Goal: Task Accomplishment & Management: Use online tool/utility

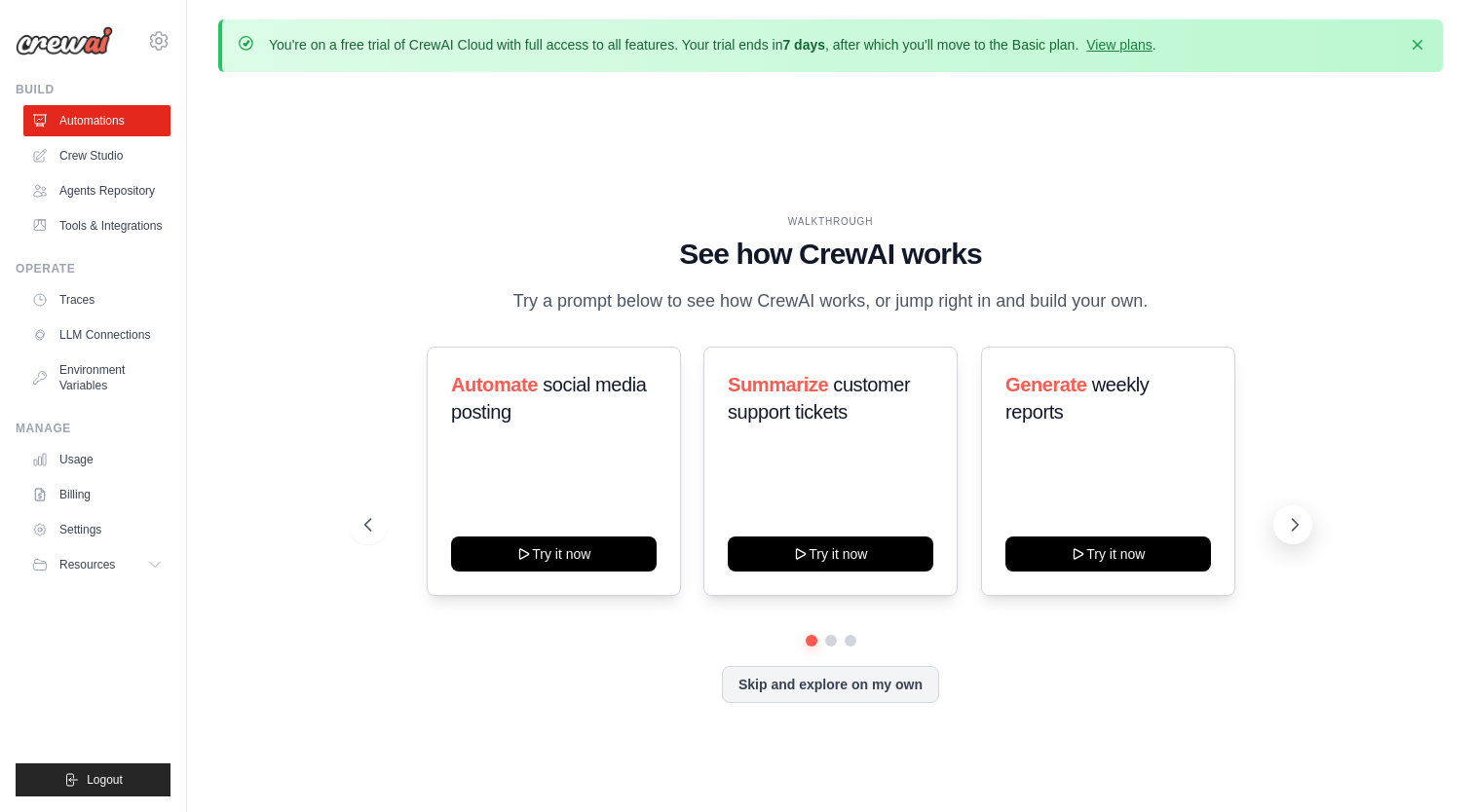
click at [1287, 534] on icon at bounding box center [1295, 525] width 20 height 20
click at [366, 531] on icon at bounding box center [365, 525] width 6 height 12
click at [1289, 524] on button at bounding box center [1293, 525] width 39 height 39
click at [1462, 230] on div "You're on a free trial of CrewAI Cloud with full access to all features. Your t…" at bounding box center [830, 440] width 1287 height 842
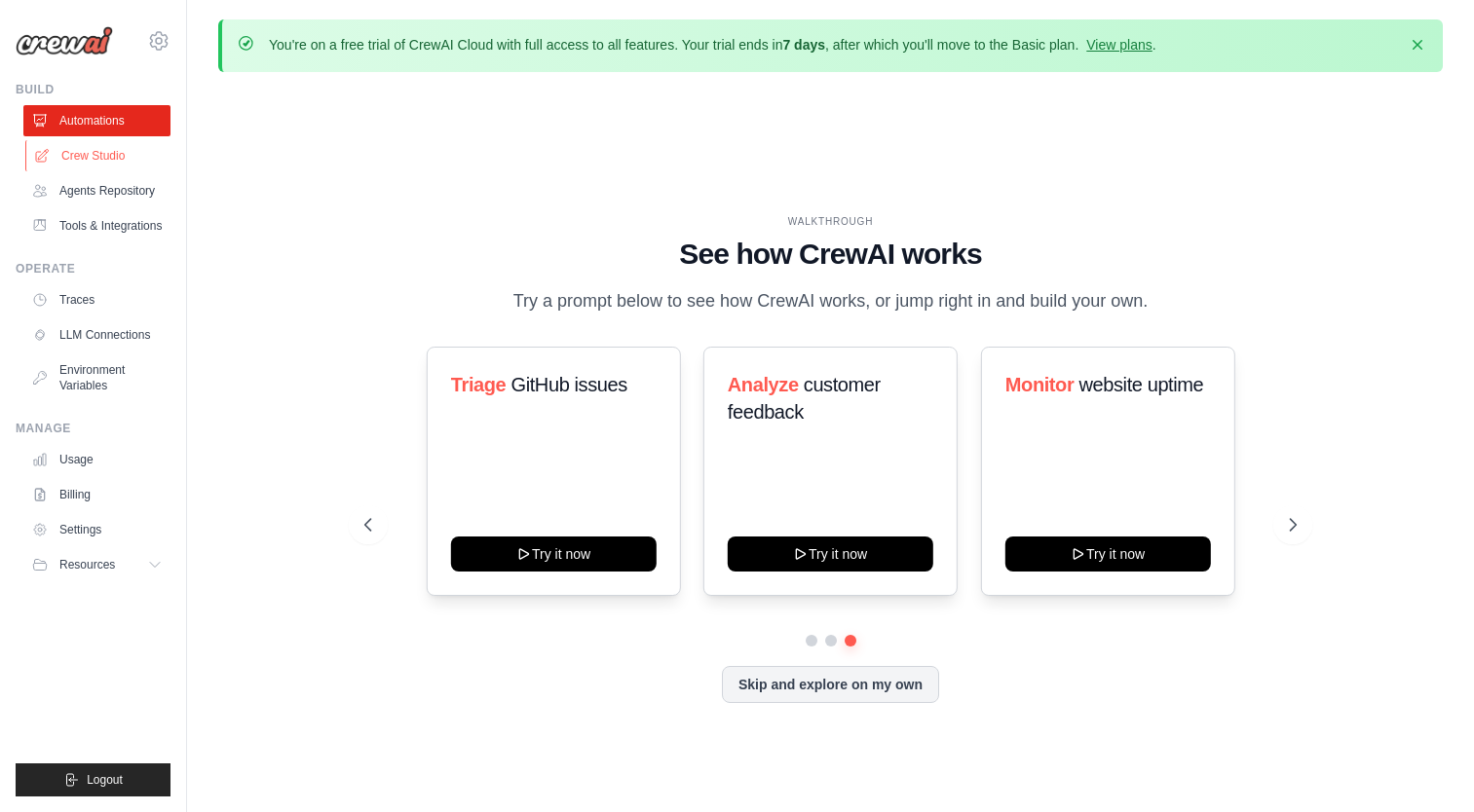
click at [121, 143] on link "Crew Studio" at bounding box center [98, 156] width 147 height 31
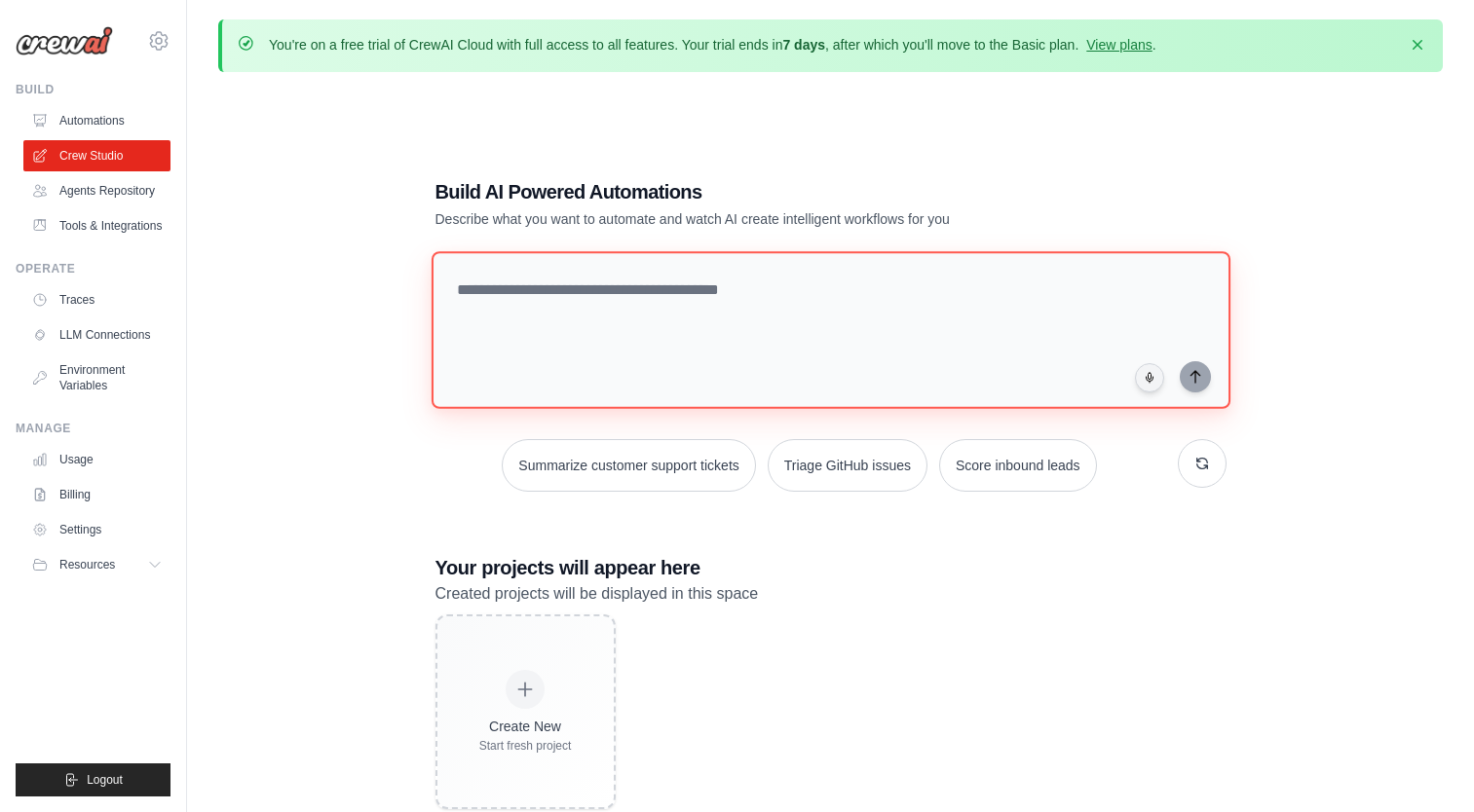
click at [732, 288] on textarea at bounding box center [829, 330] width 799 height 157
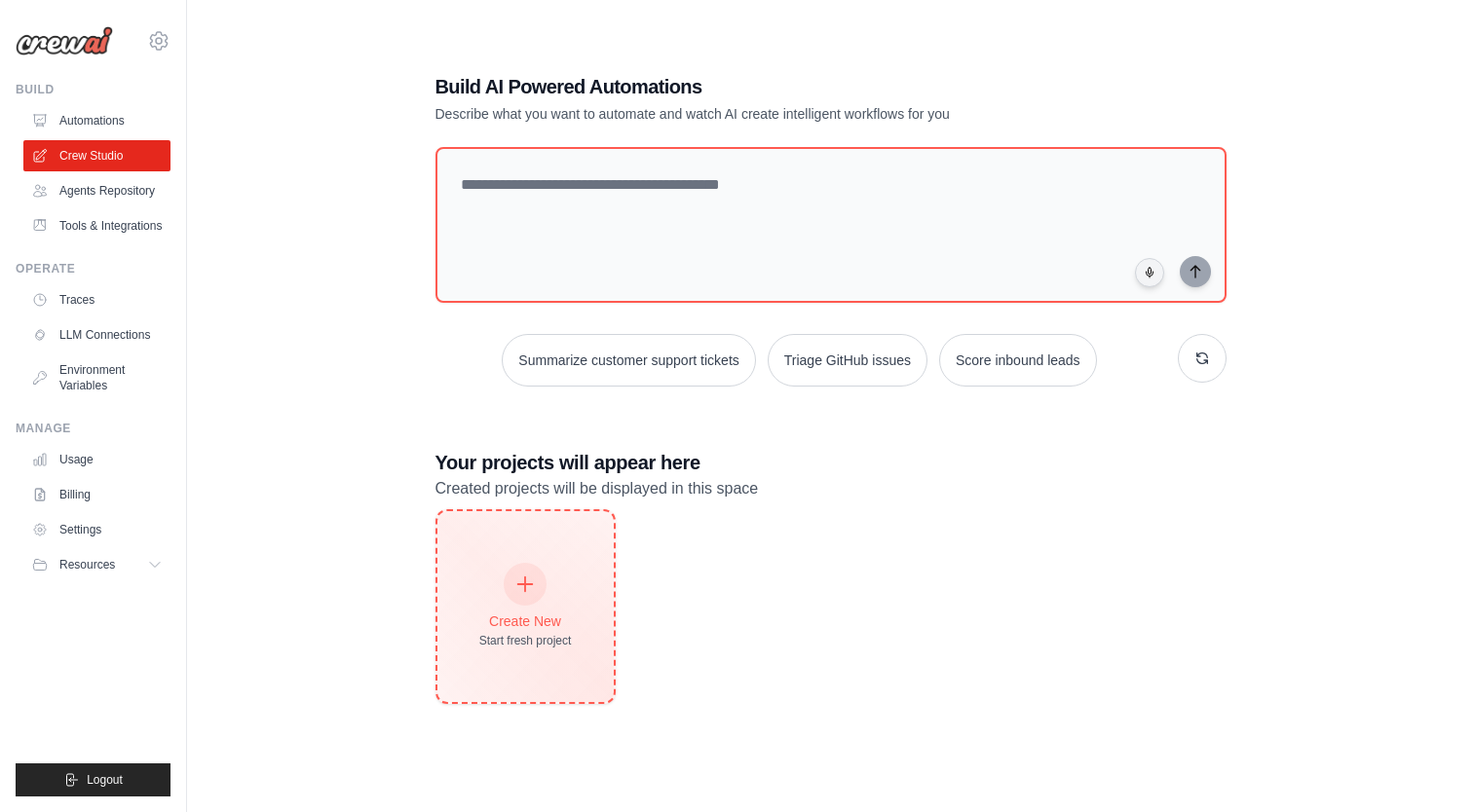
click at [529, 594] on div at bounding box center [525, 585] width 43 height 43
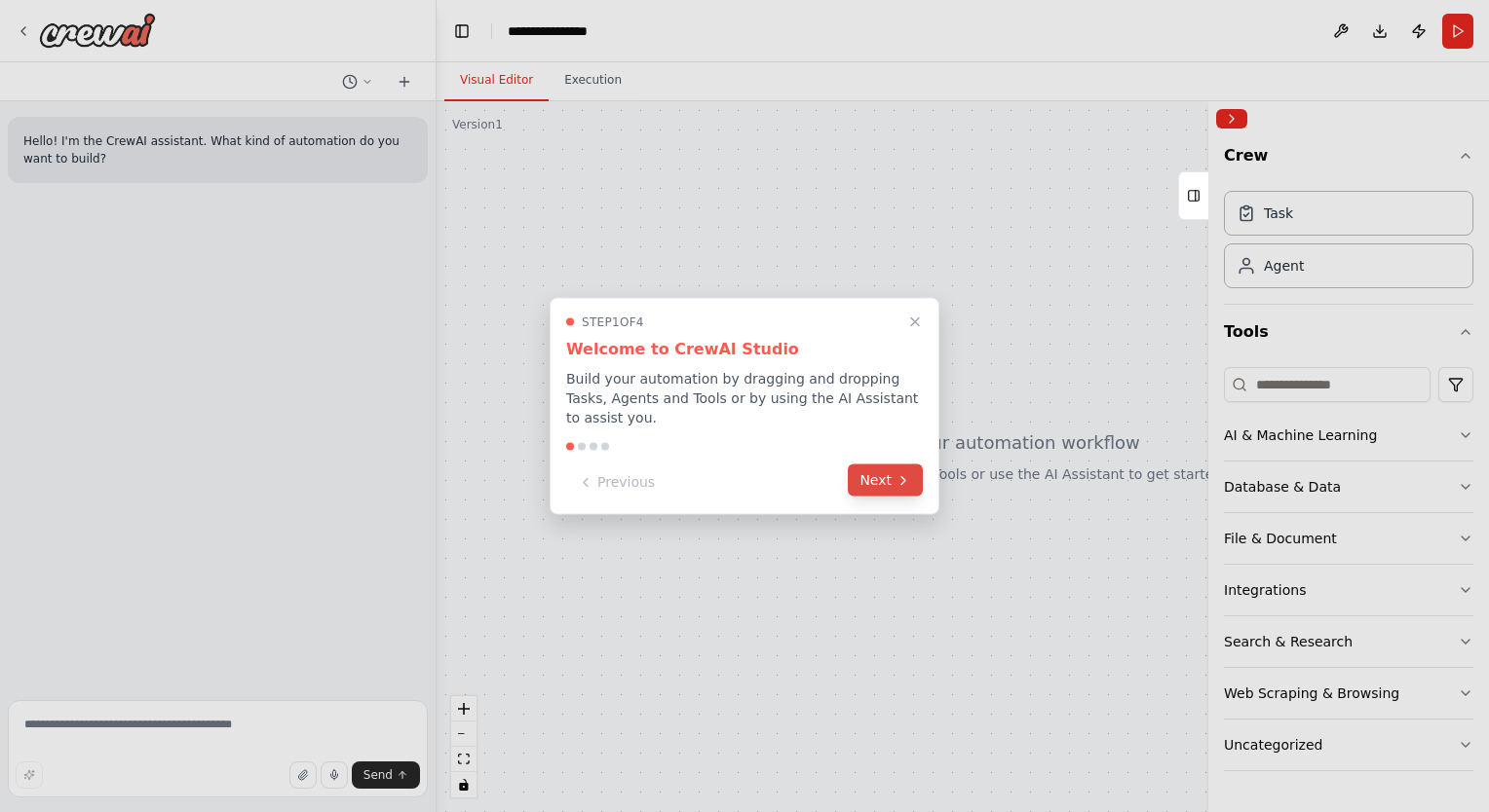
click at [885, 489] on button "Next" at bounding box center [885, 480] width 75 height 32
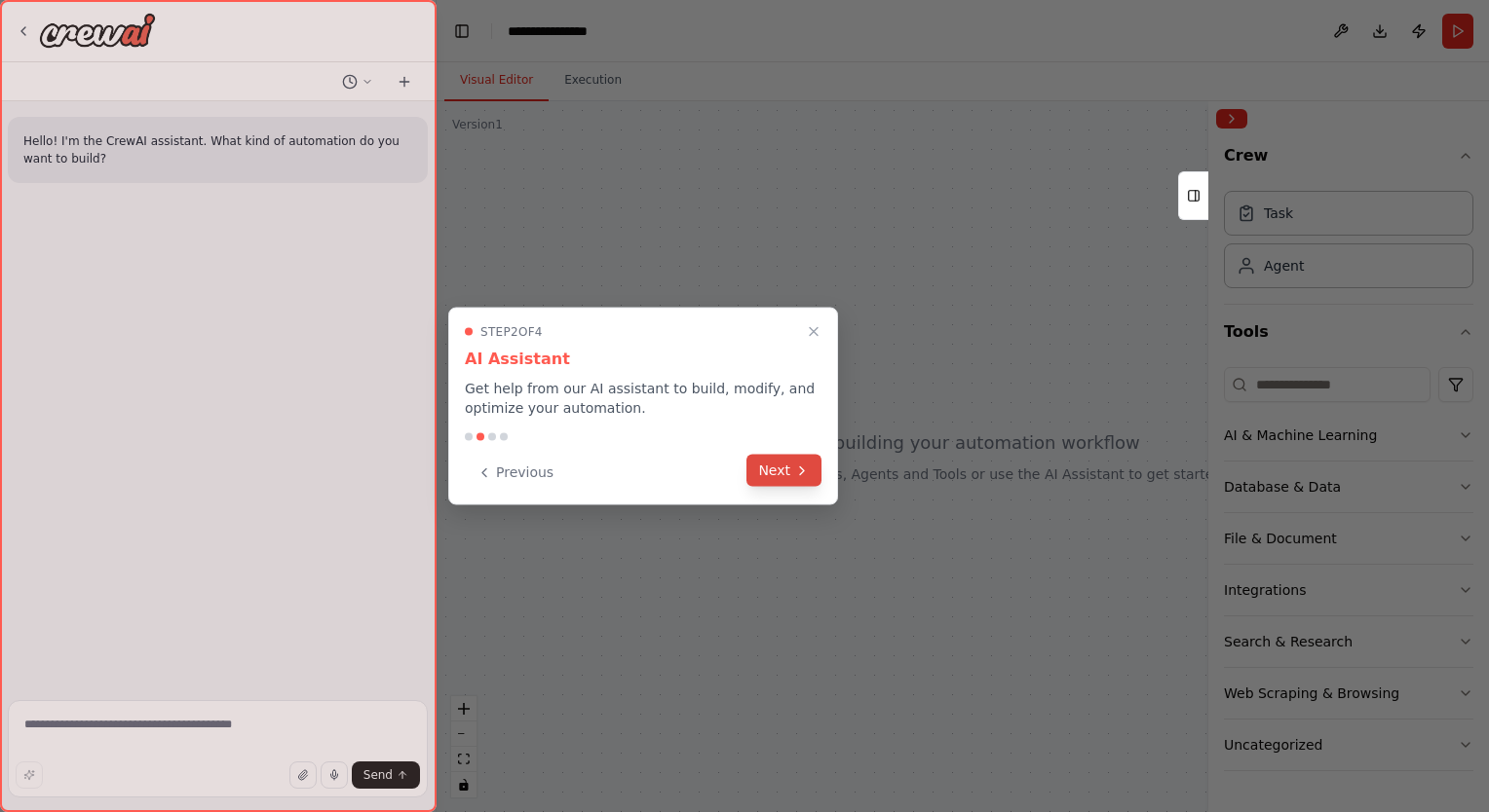
click at [802, 479] on button "Next" at bounding box center [784, 470] width 75 height 32
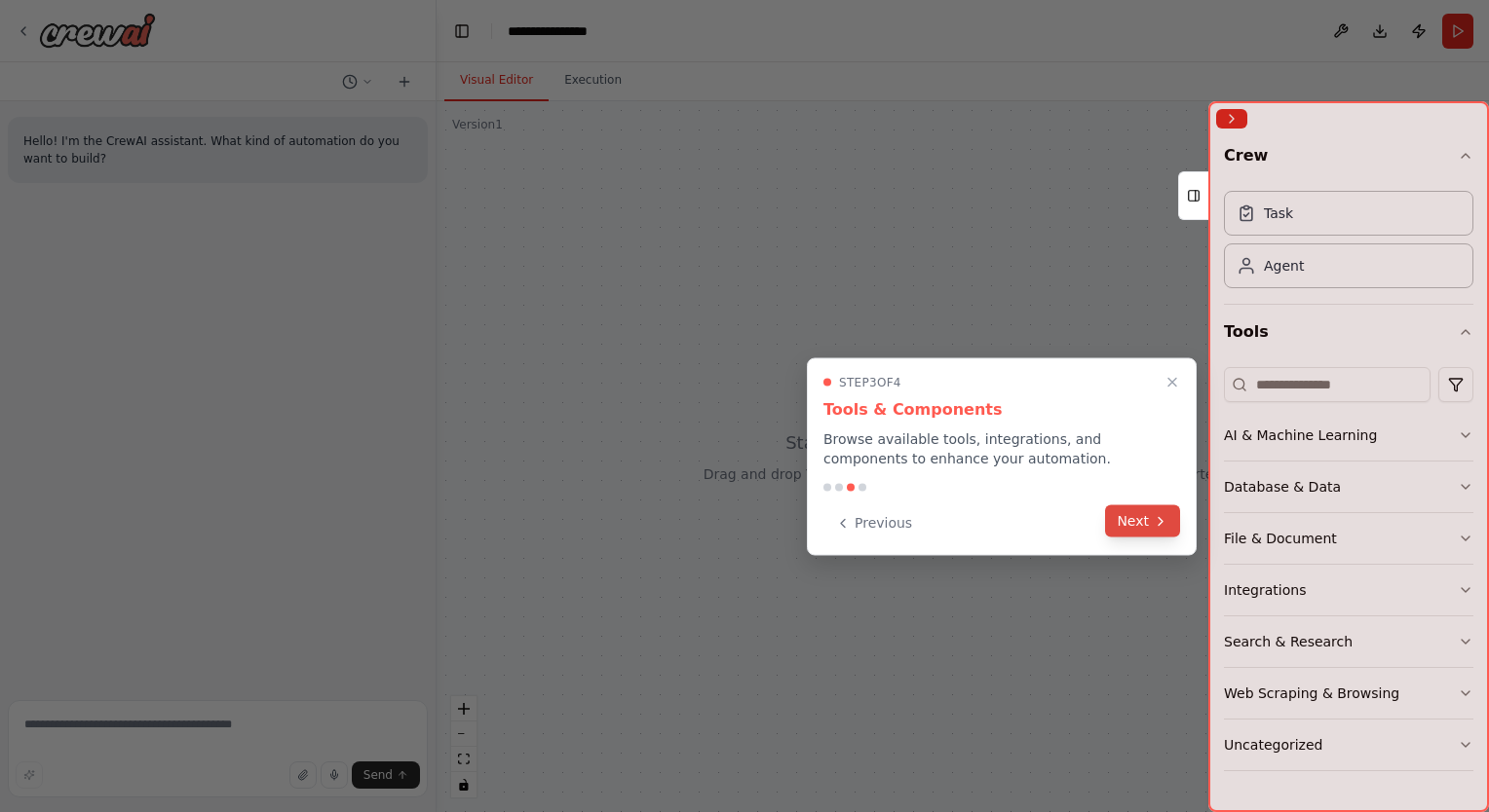
click at [1126, 516] on button "Next" at bounding box center [1142, 521] width 75 height 32
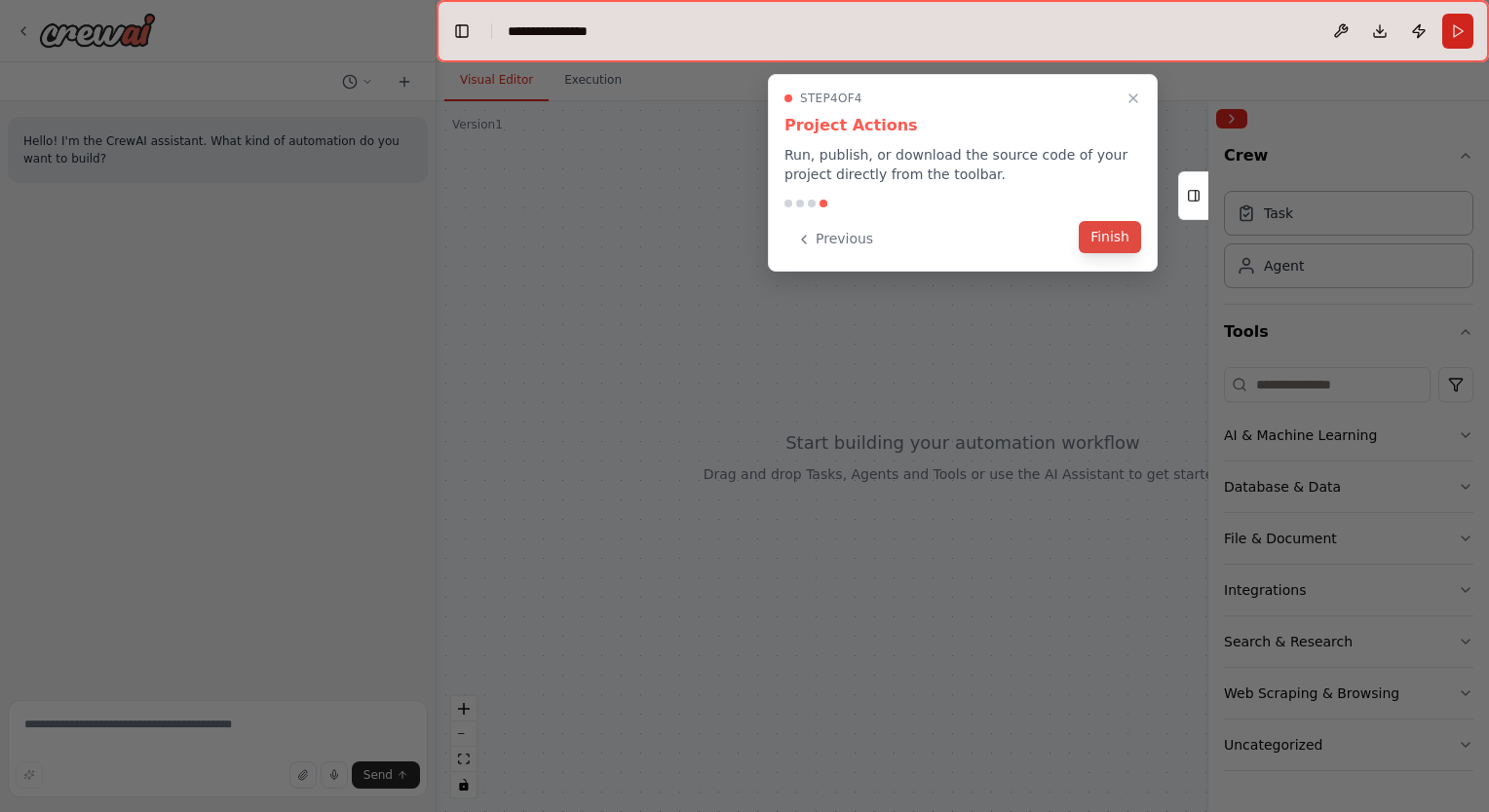
click at [1122, 228] on button "Finish" at bounding box center [1109, 237] width 62 height 32
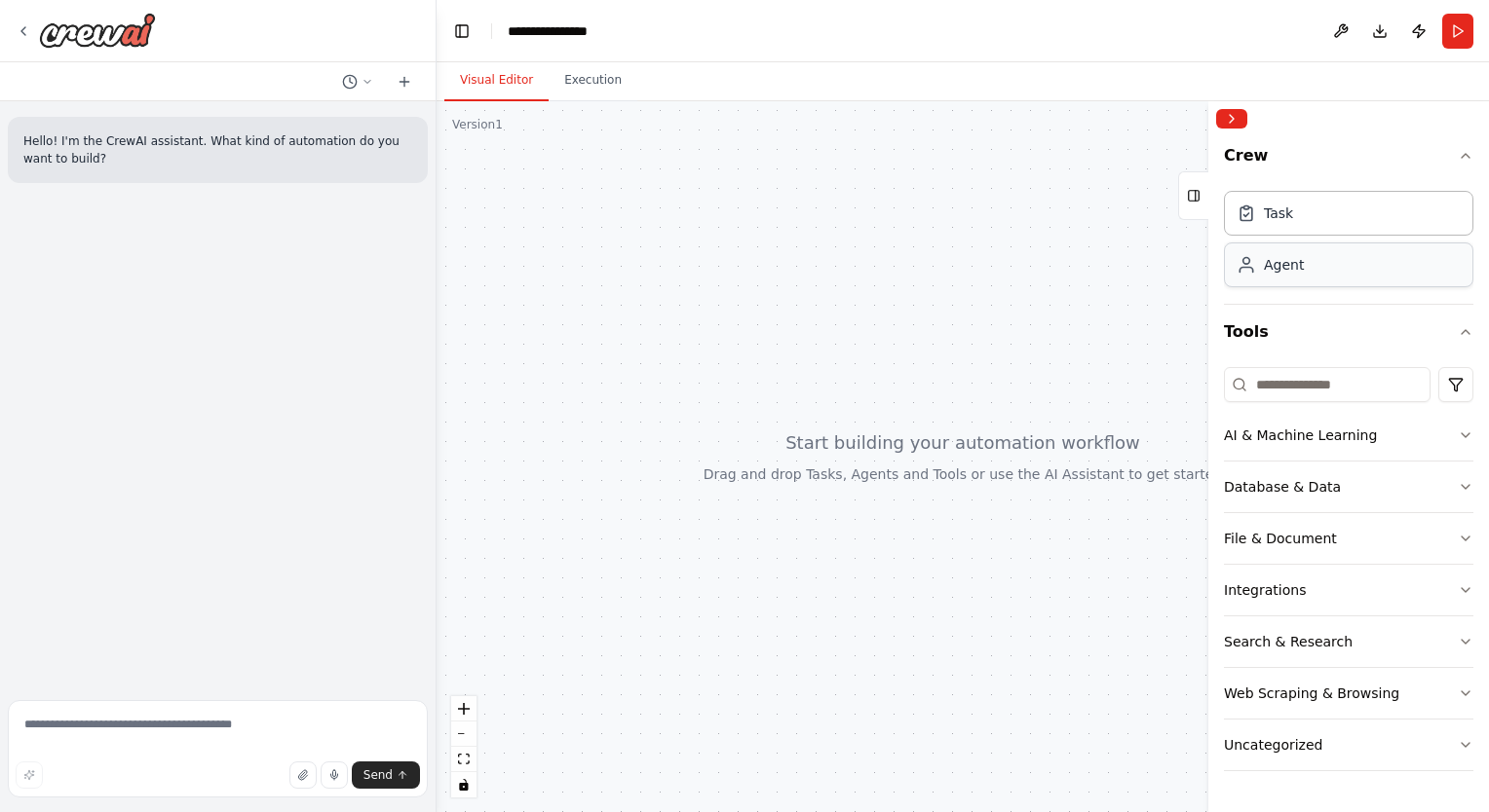
click at [1297, 271] on div "Agent" at bounding box center [1283, 265] width 40 height 20
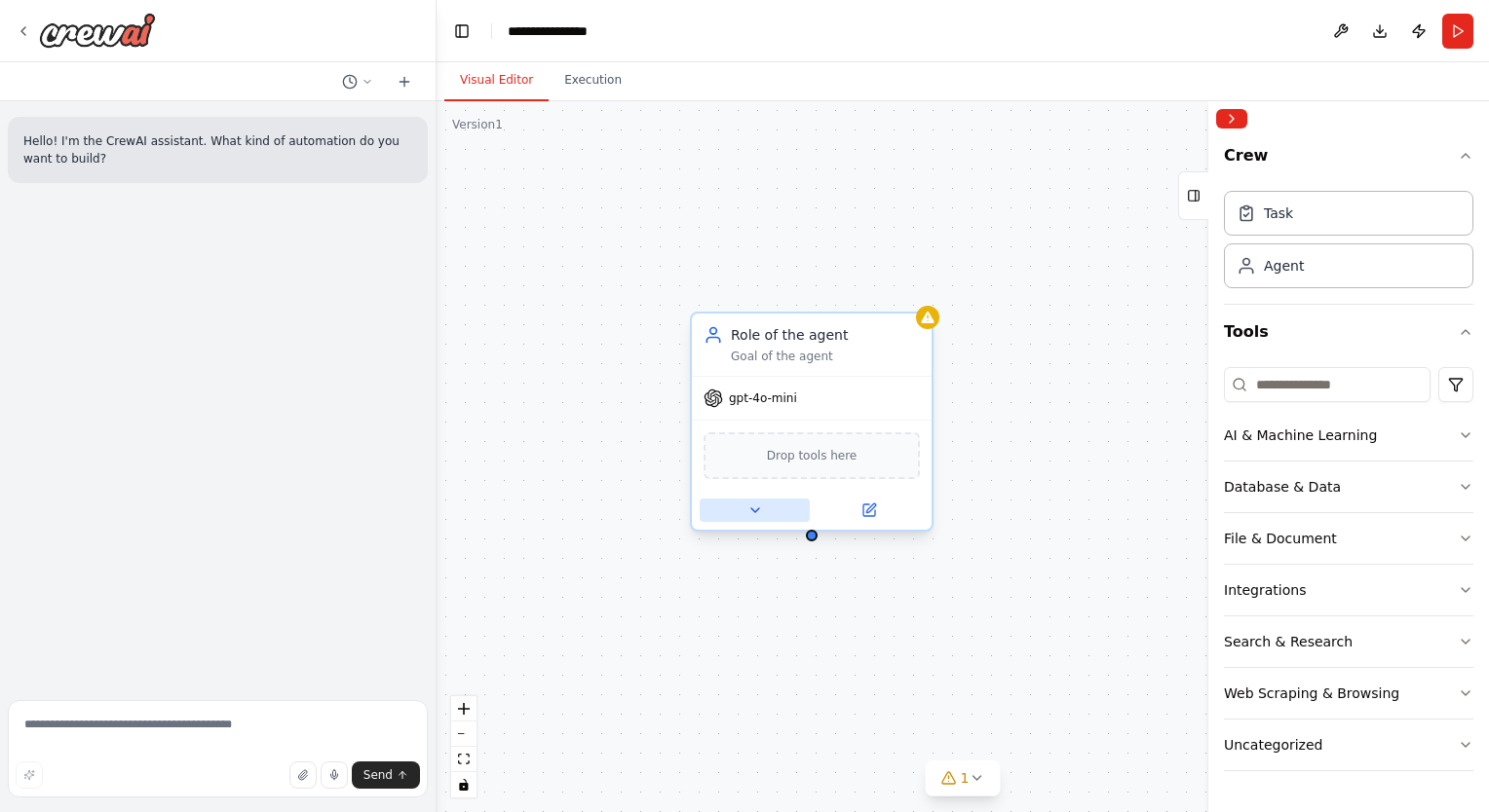
click at [764, 511] on button at bounding box center [754, 511] width 110 height 24
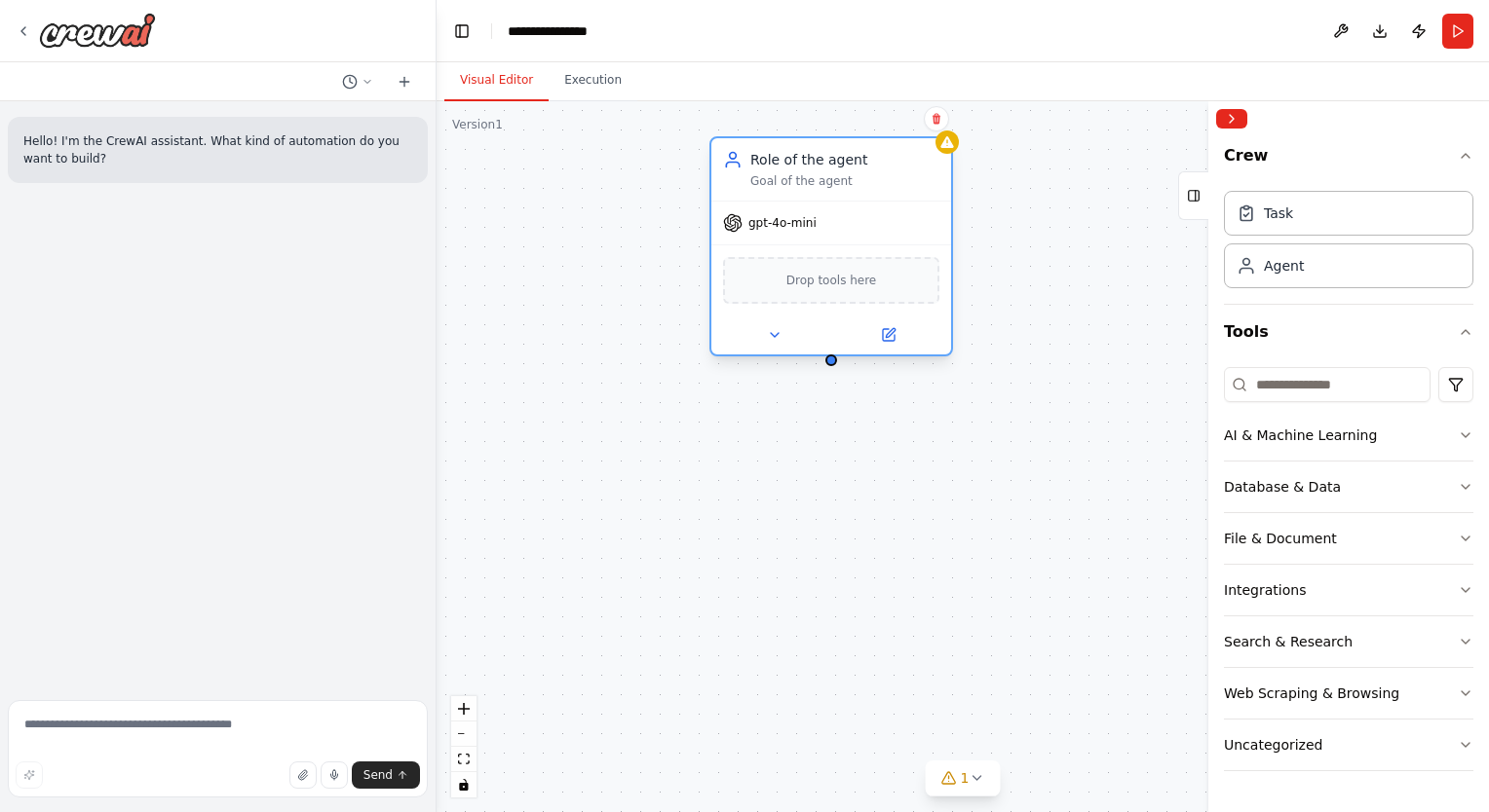
drag, startPoint x: 833, startPoint y: 366, endPoint x: 849, endPoint y: 186, distance: 180.7
click at [849, 186] on div "Role of the agent Goal of the agent" at bounding box center [830, 168] width 239 height 62
click at [778, 334] on icon at bounding box center [775, 335] width 16 height 16
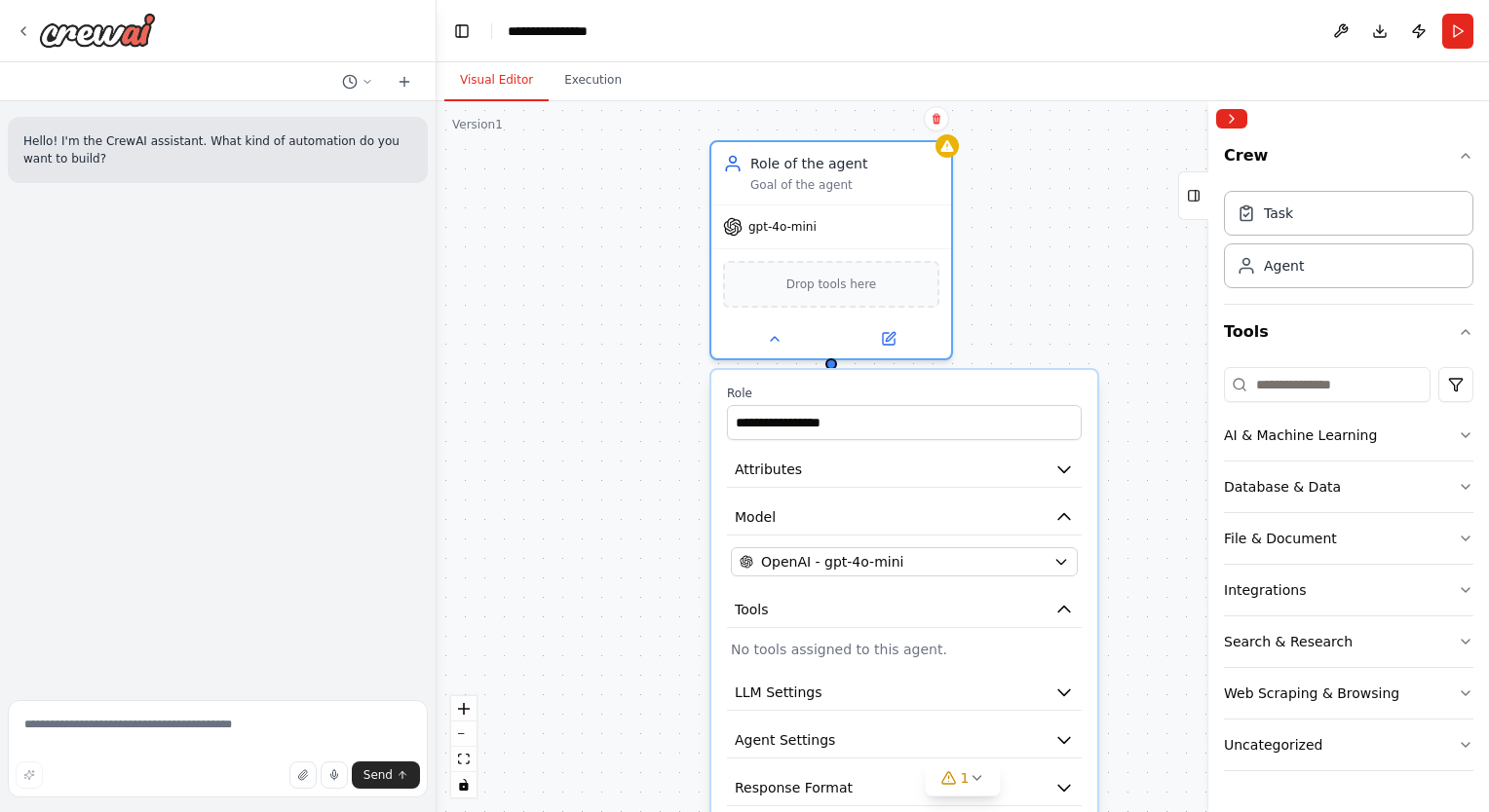
click at [850, 715] on div "**********" at bounding box center [904, 619] width 386 height 499
click at [851, 707] on button "LLM Settings" at bounding box center [904, 693] width 355 height 36
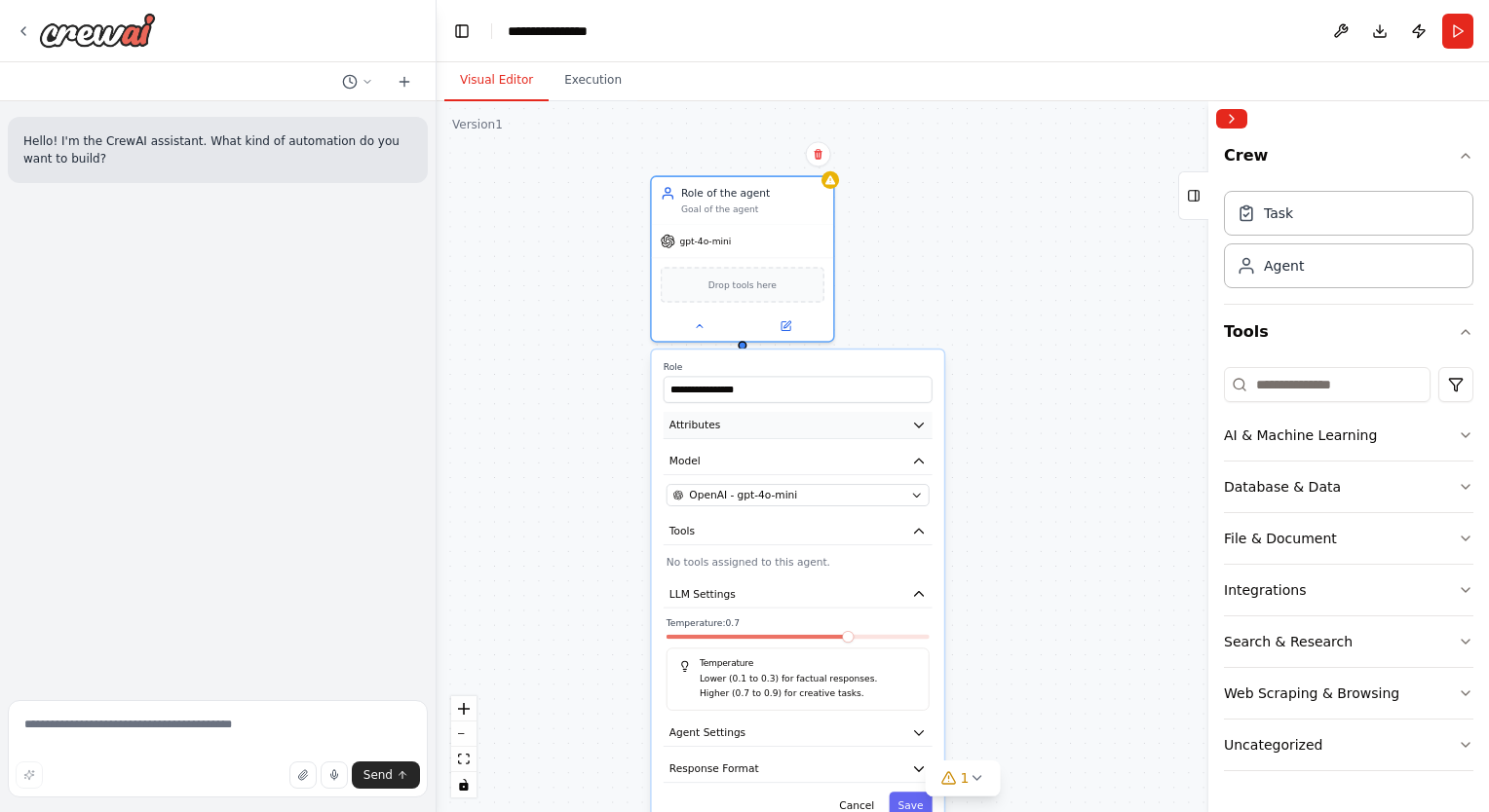
click at [755, 428] on button "Attributes" at bounding box center [798, 425] width 269 height 28
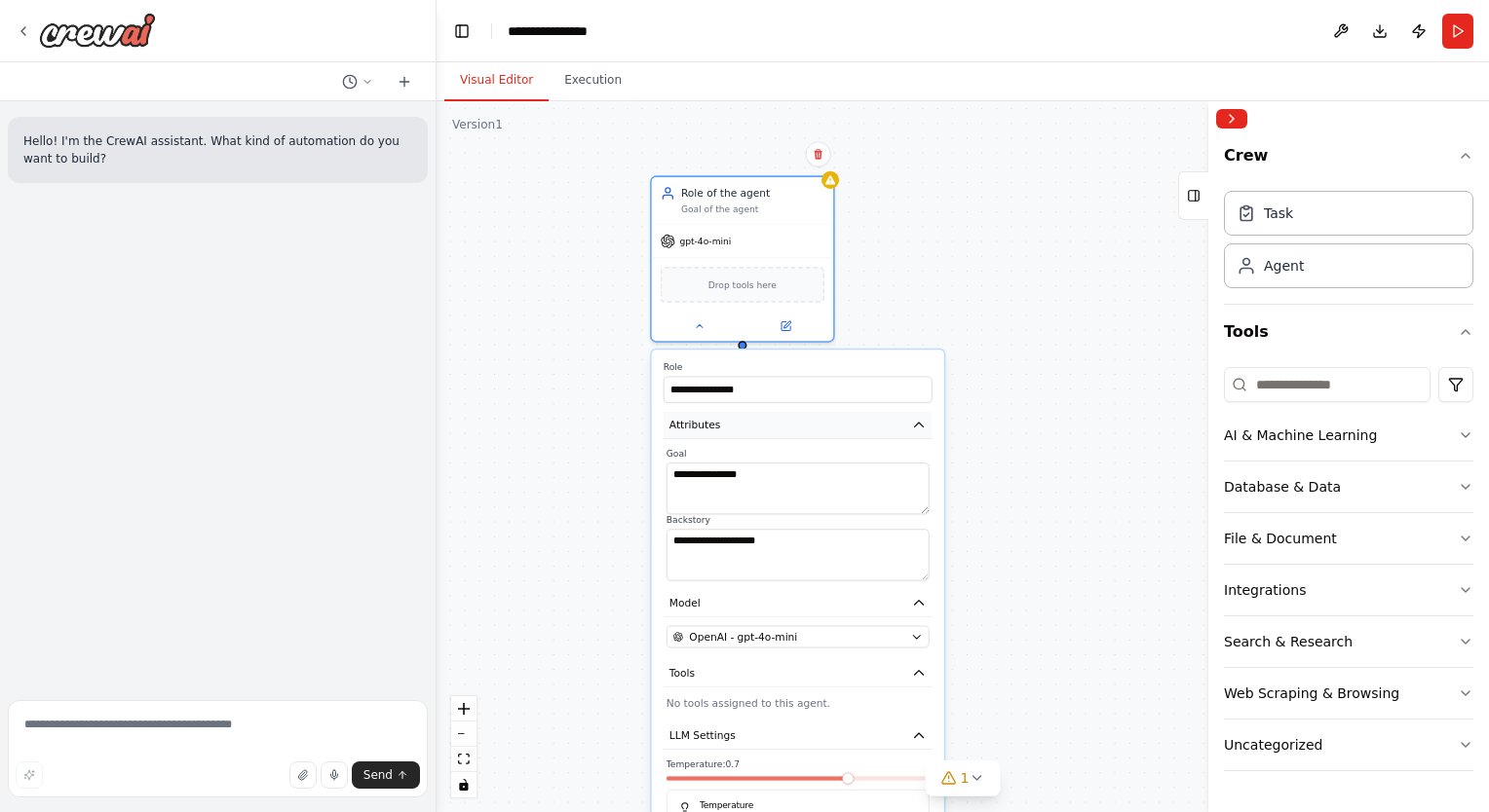
click at [755, 428] on button "Attributes" at bounding box center [798, 425] width 269 height 28
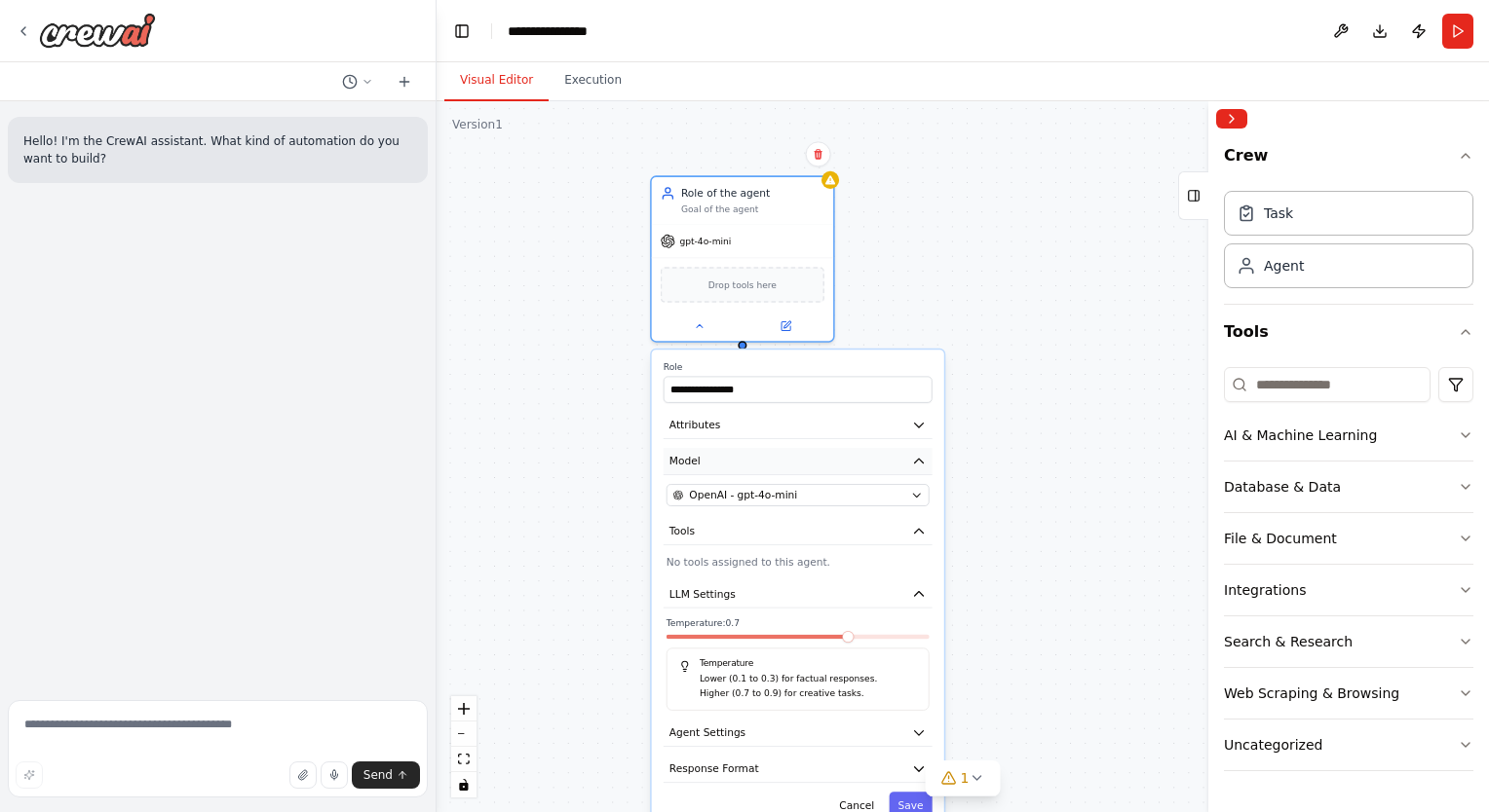
click at [733, 459] on button "Model" at bounding box center [798, 462] width 269 height 28
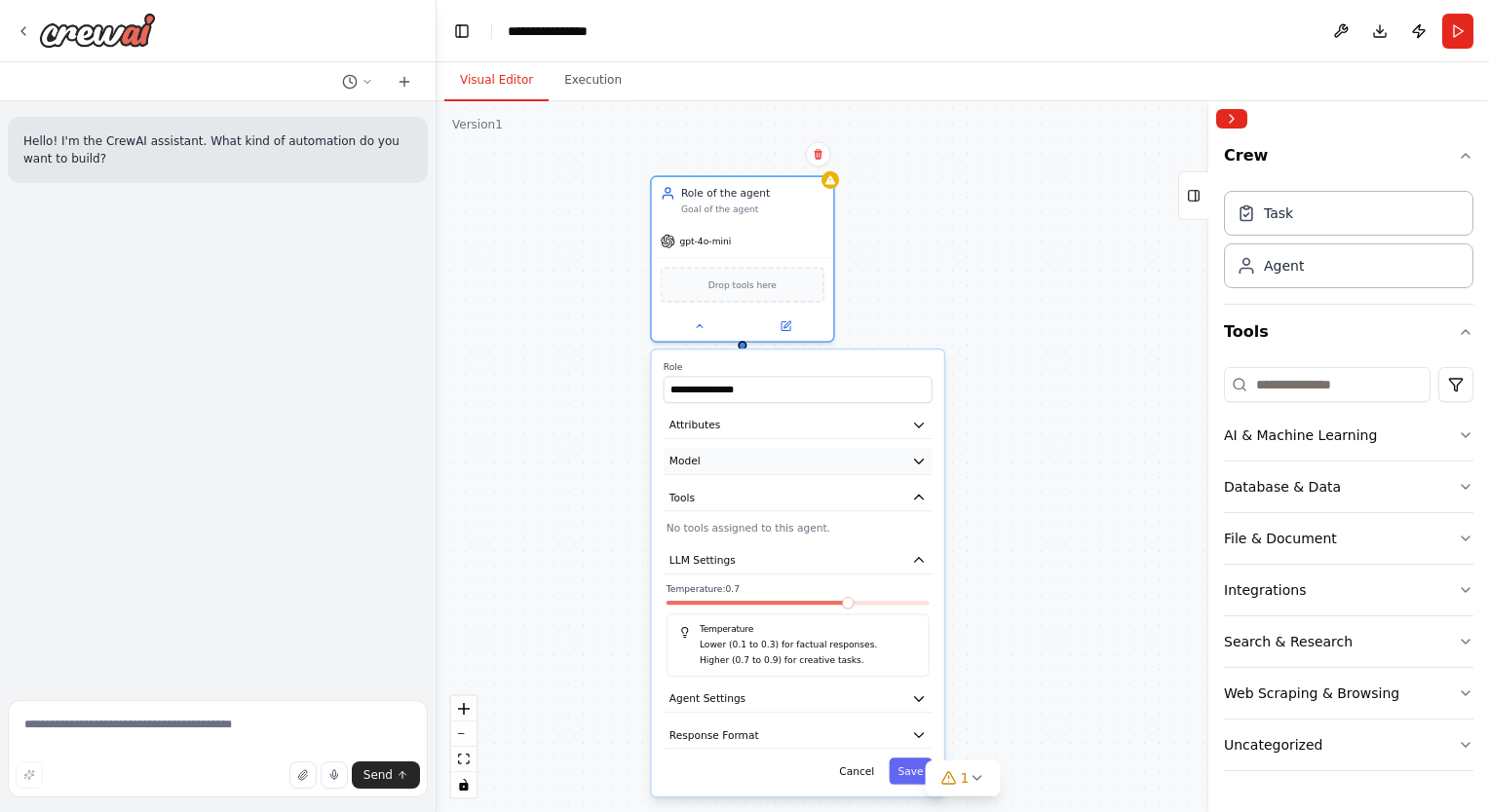
click at [733, 459] on button "Model" at bounding box center [798, 462] width 269 height 28
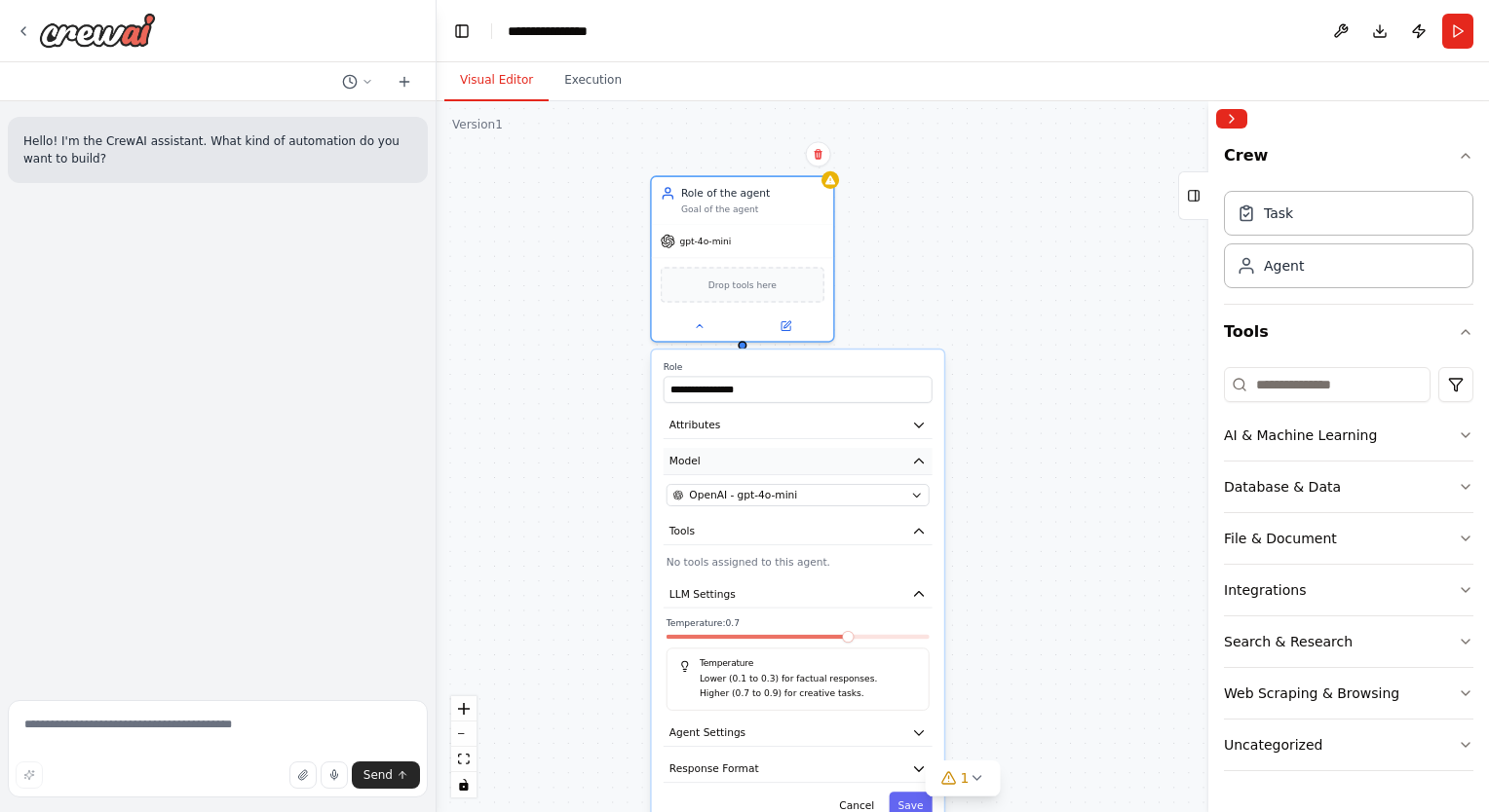
click at [733, 459] on button "Model" at bounding box center [798, 462] width 269 height 28
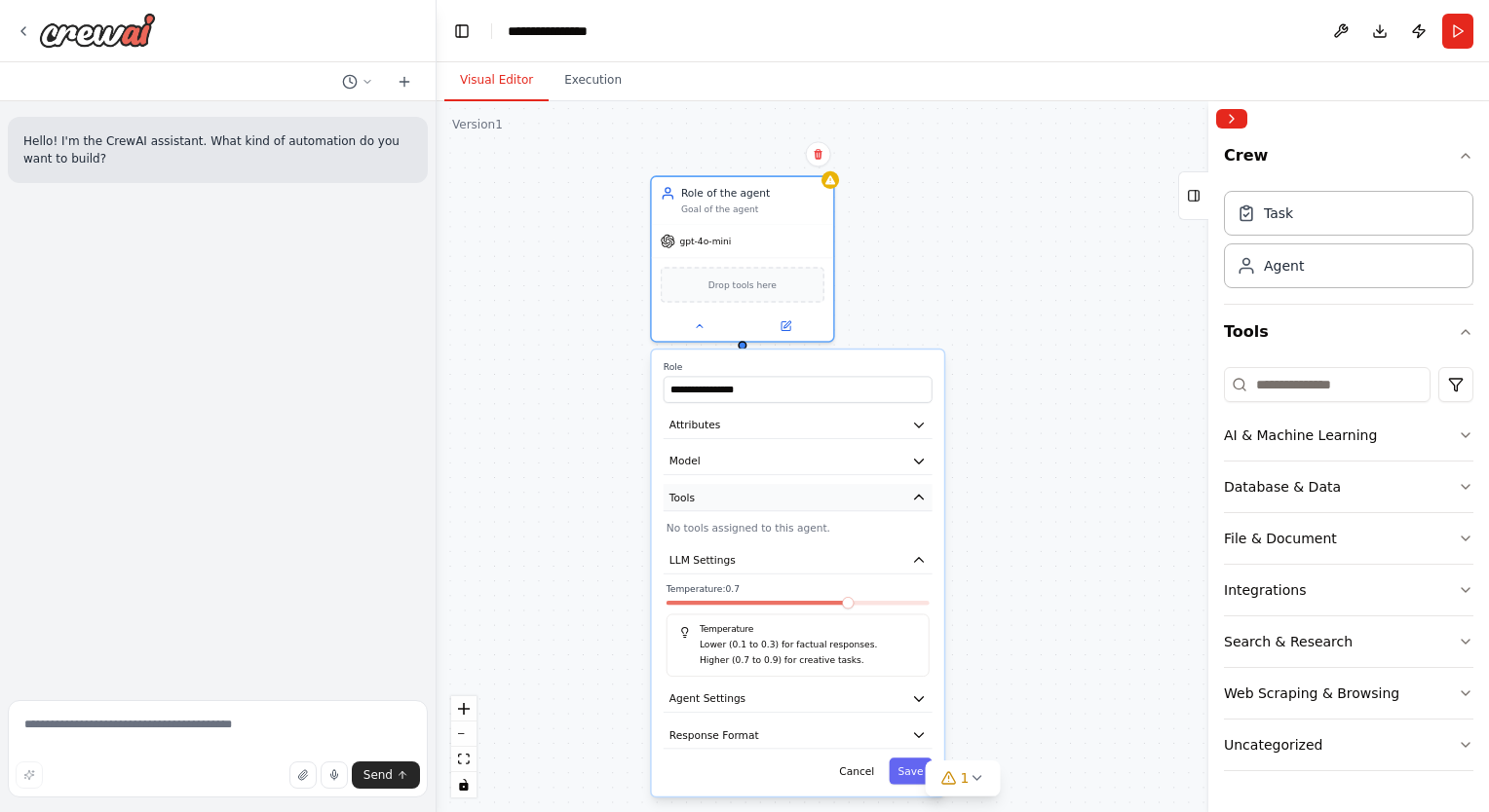
click at [724, 490] on button "Tools" at bounding box center [798, 498] width 269 height 28
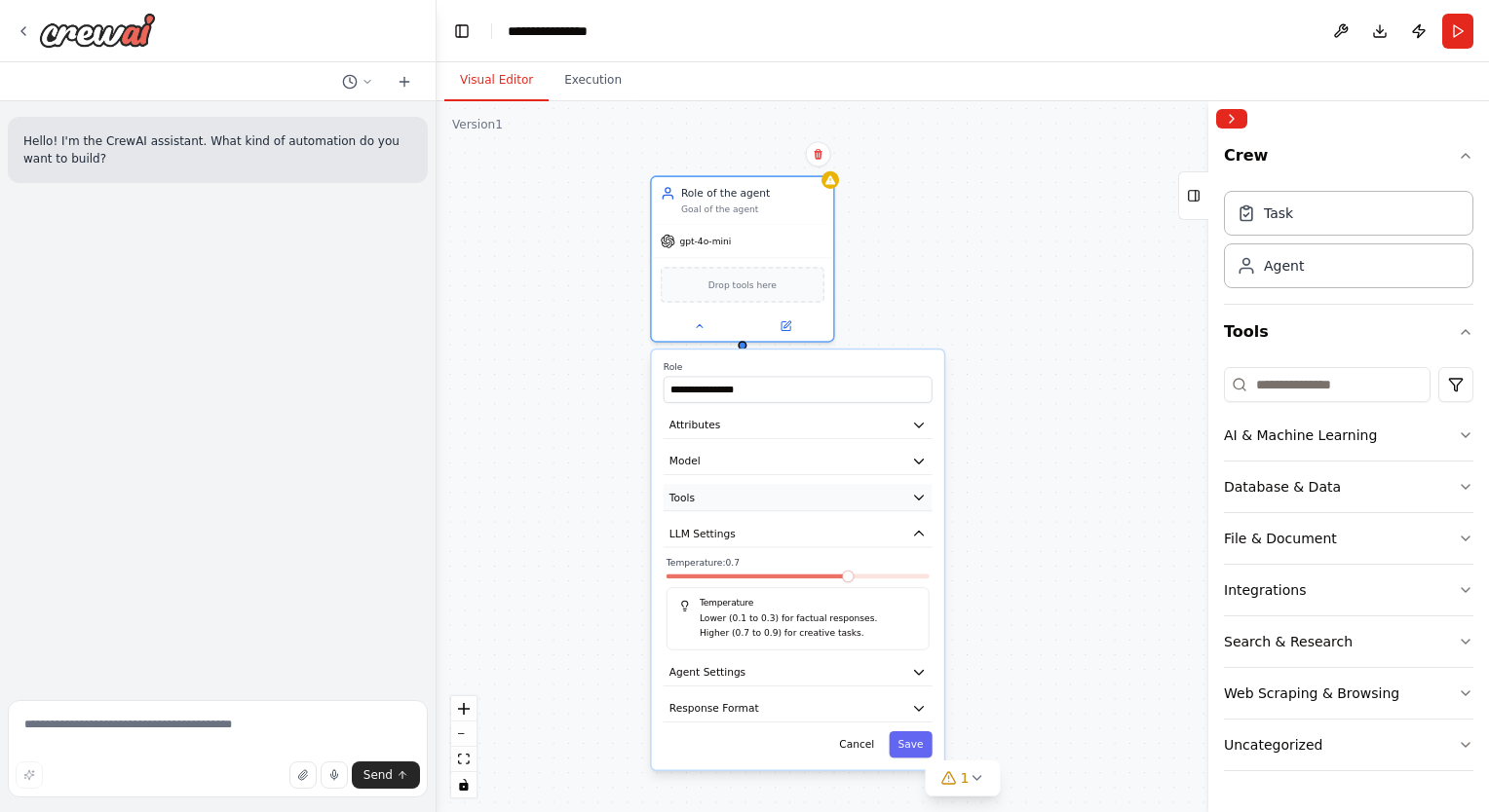
click at [724, 490] on button "Tools" at bounding box center [798, 498] width 269 height 28
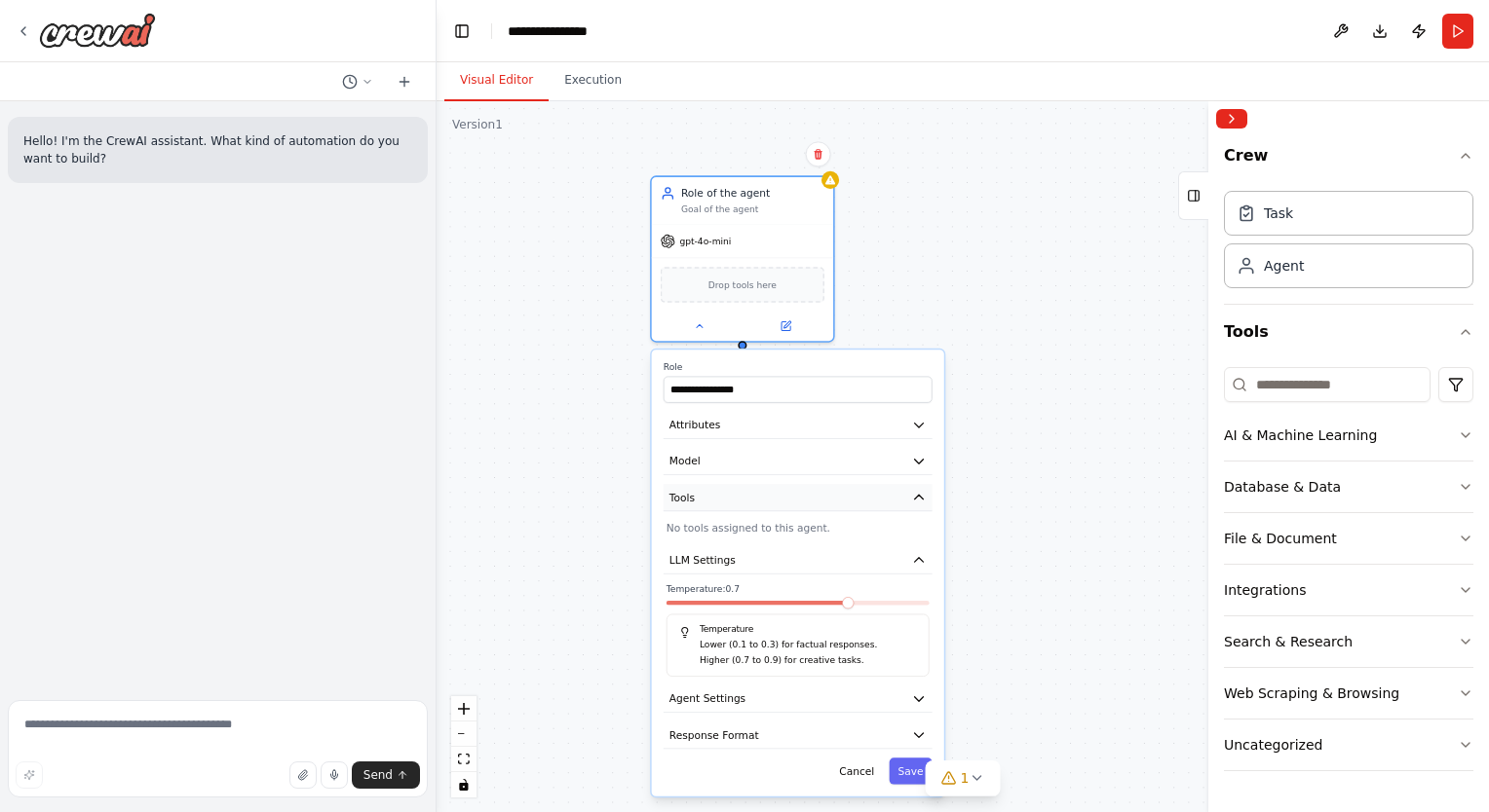
click at [724, 490] on button "Tools" at bounding box center [798, 498] width 269 height 28
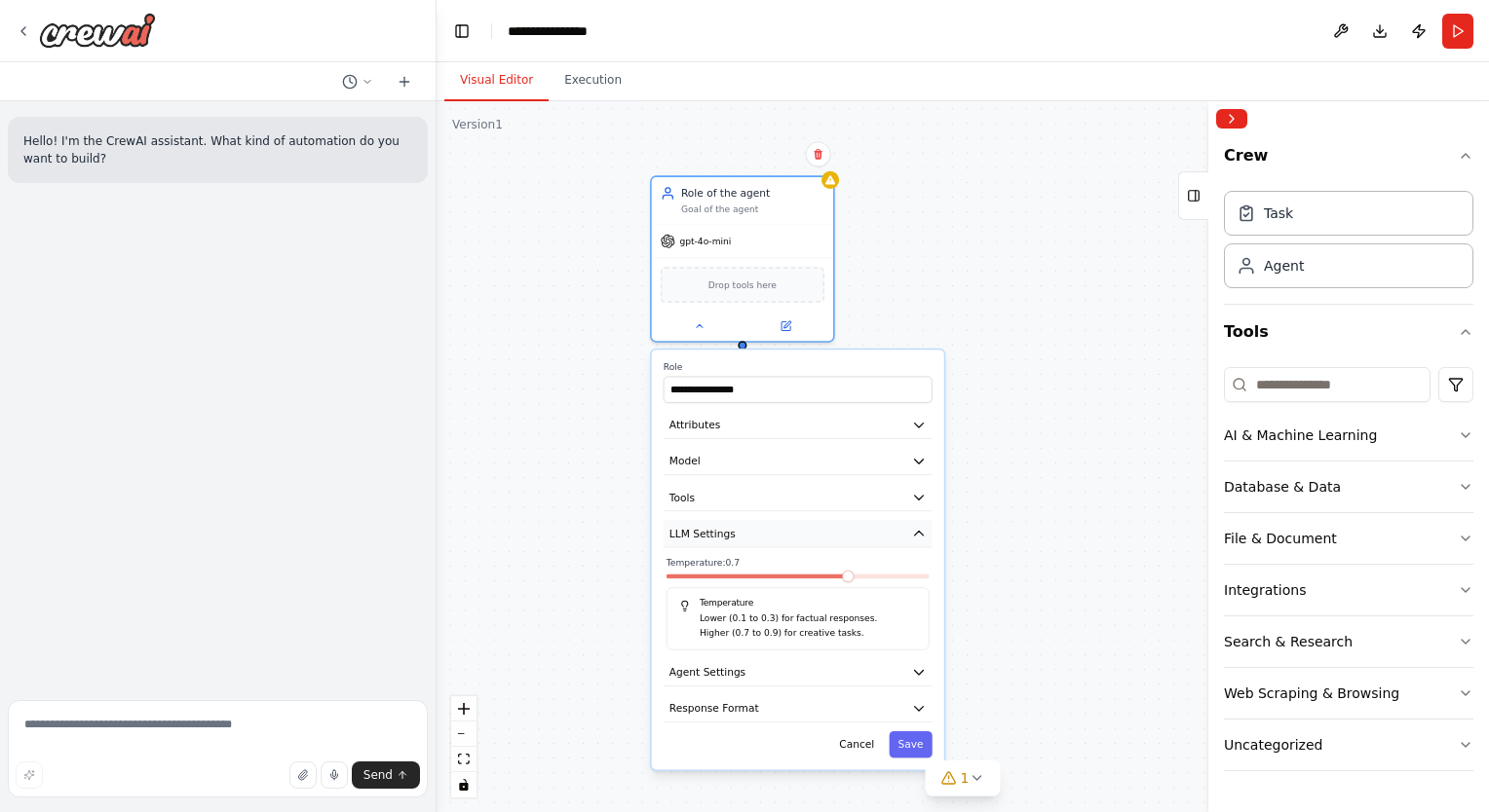
click at [721, 530] on span "LLM Settings" at bounding box center [702, 532] width 66 height 15
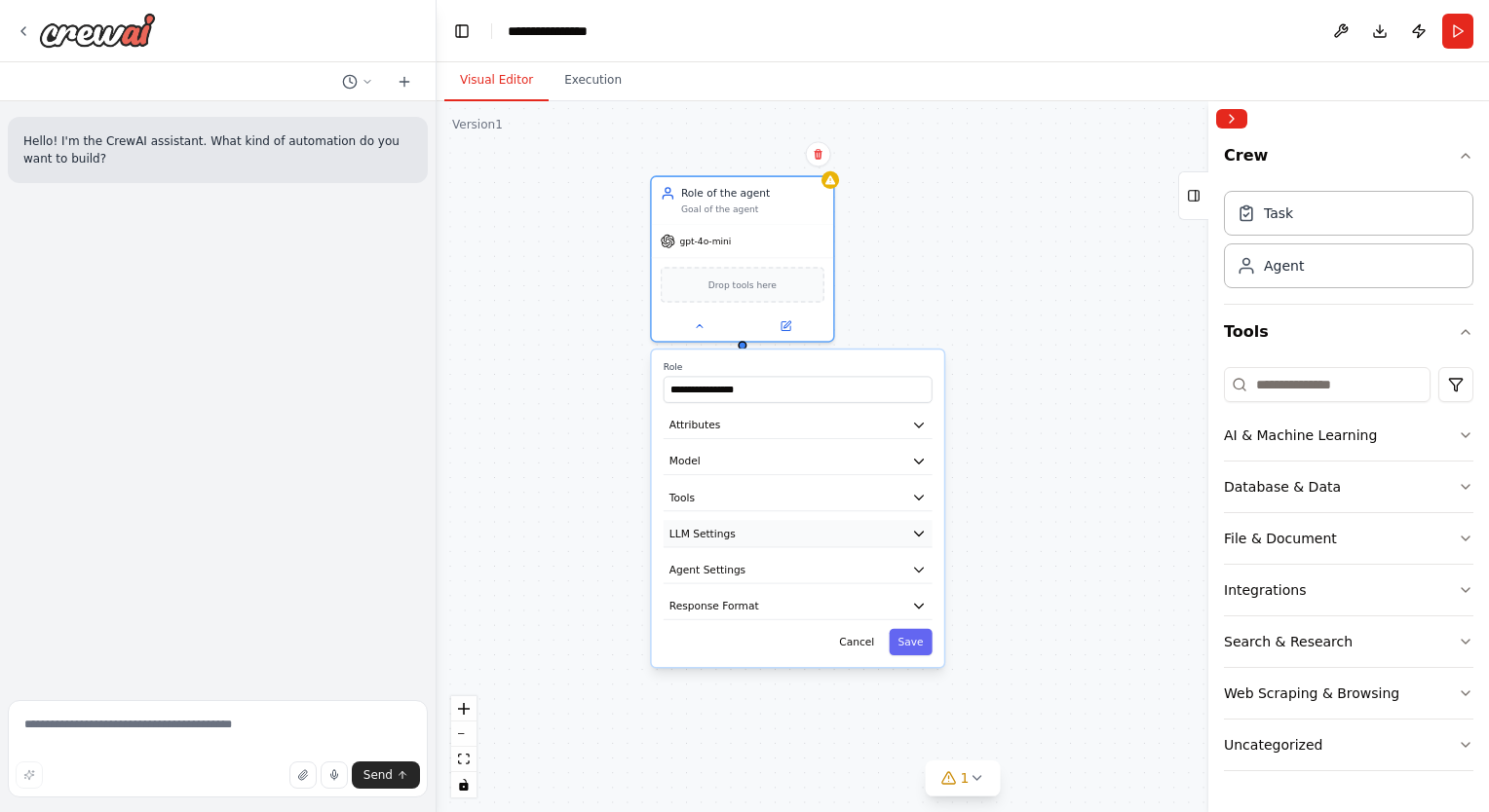
click at [721, 530] on span "LLM Settings" at bounding box center [702, 532] width 66 height 15
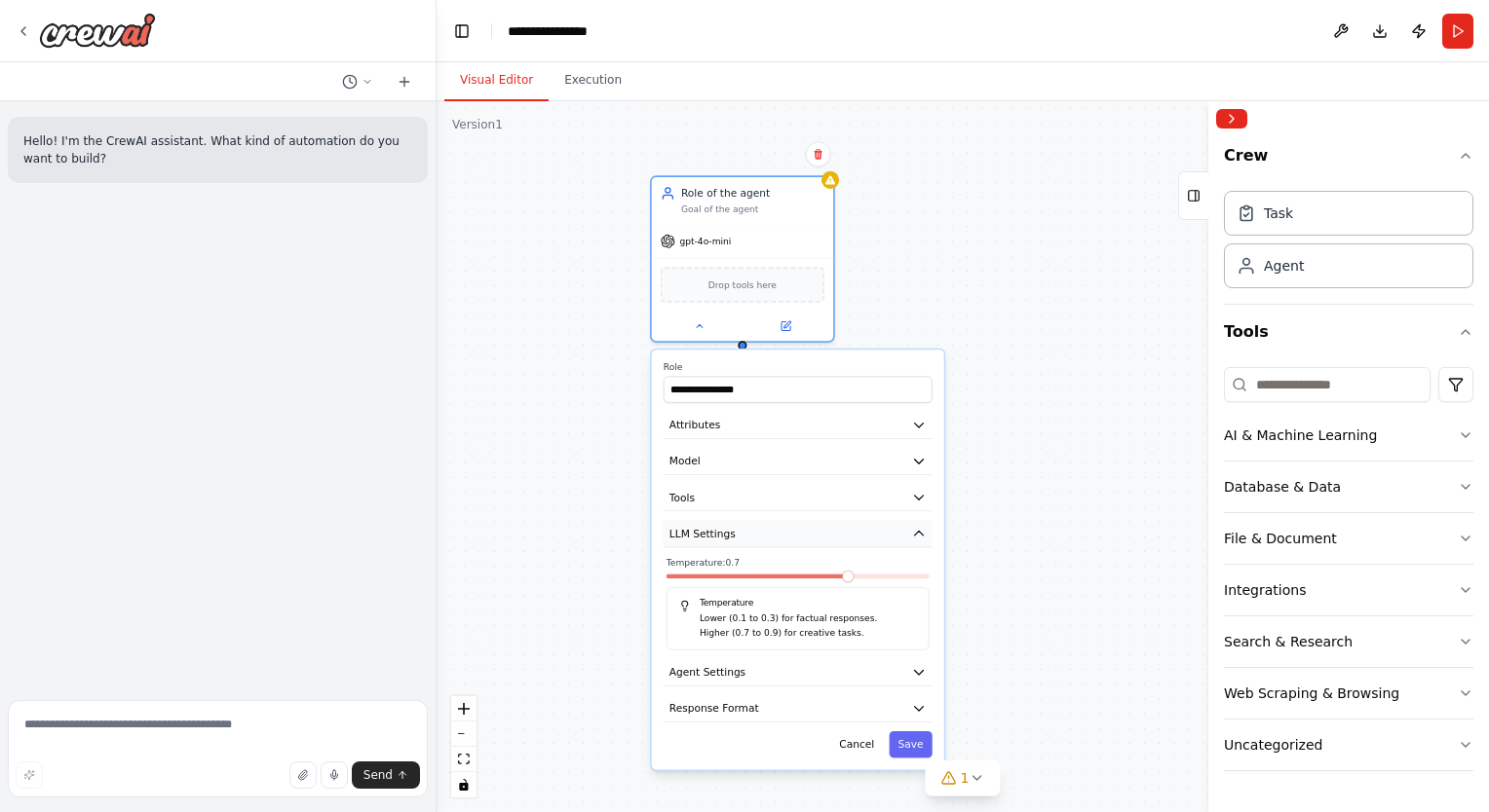
click at [721, 530] on span "LLM Settings" at bounding box center [702, 532] width 66 height 15
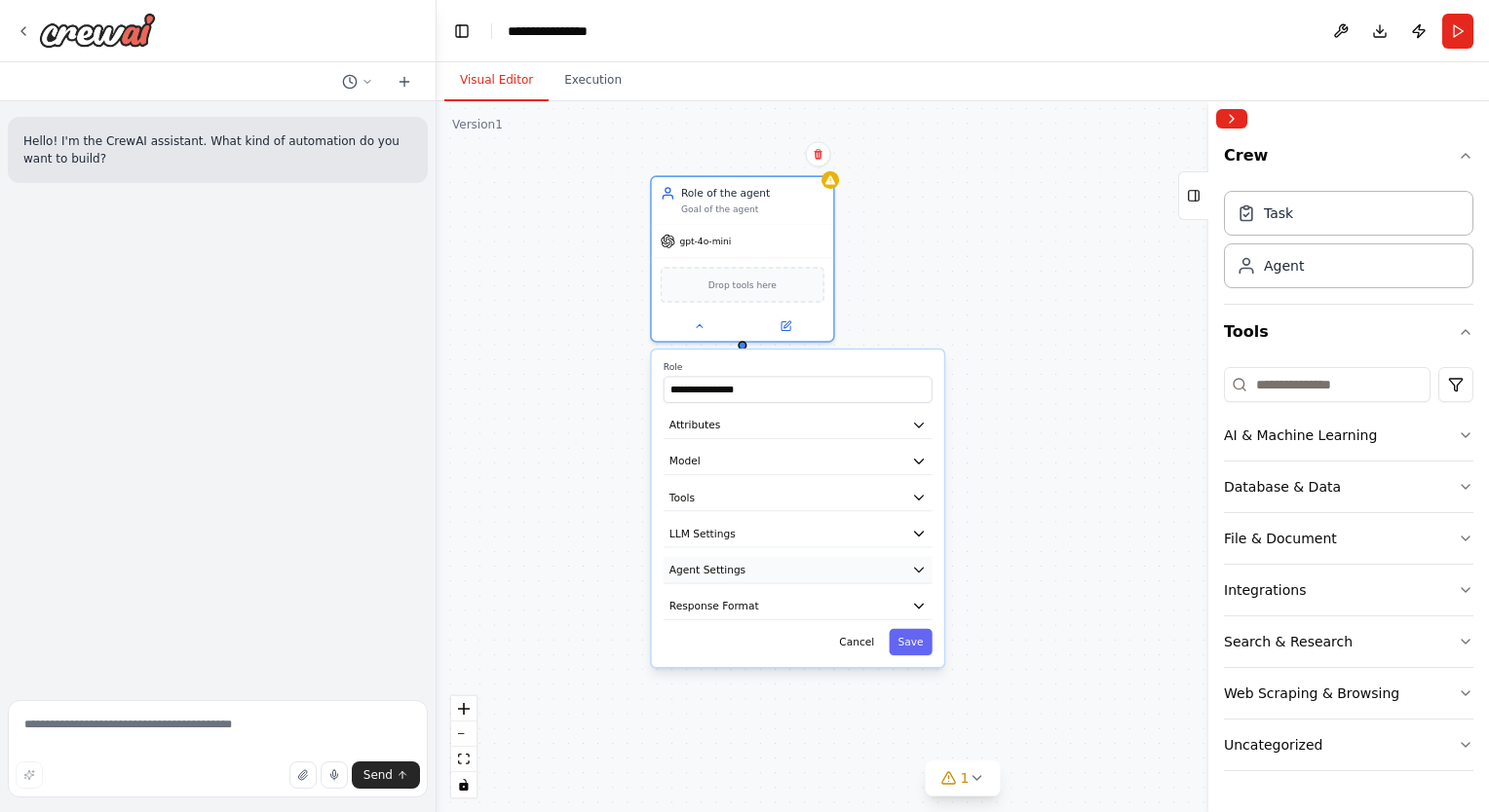
click at [702, 572] on span "Agent Settings" at bounding box center [707, 569] width 76 height 15
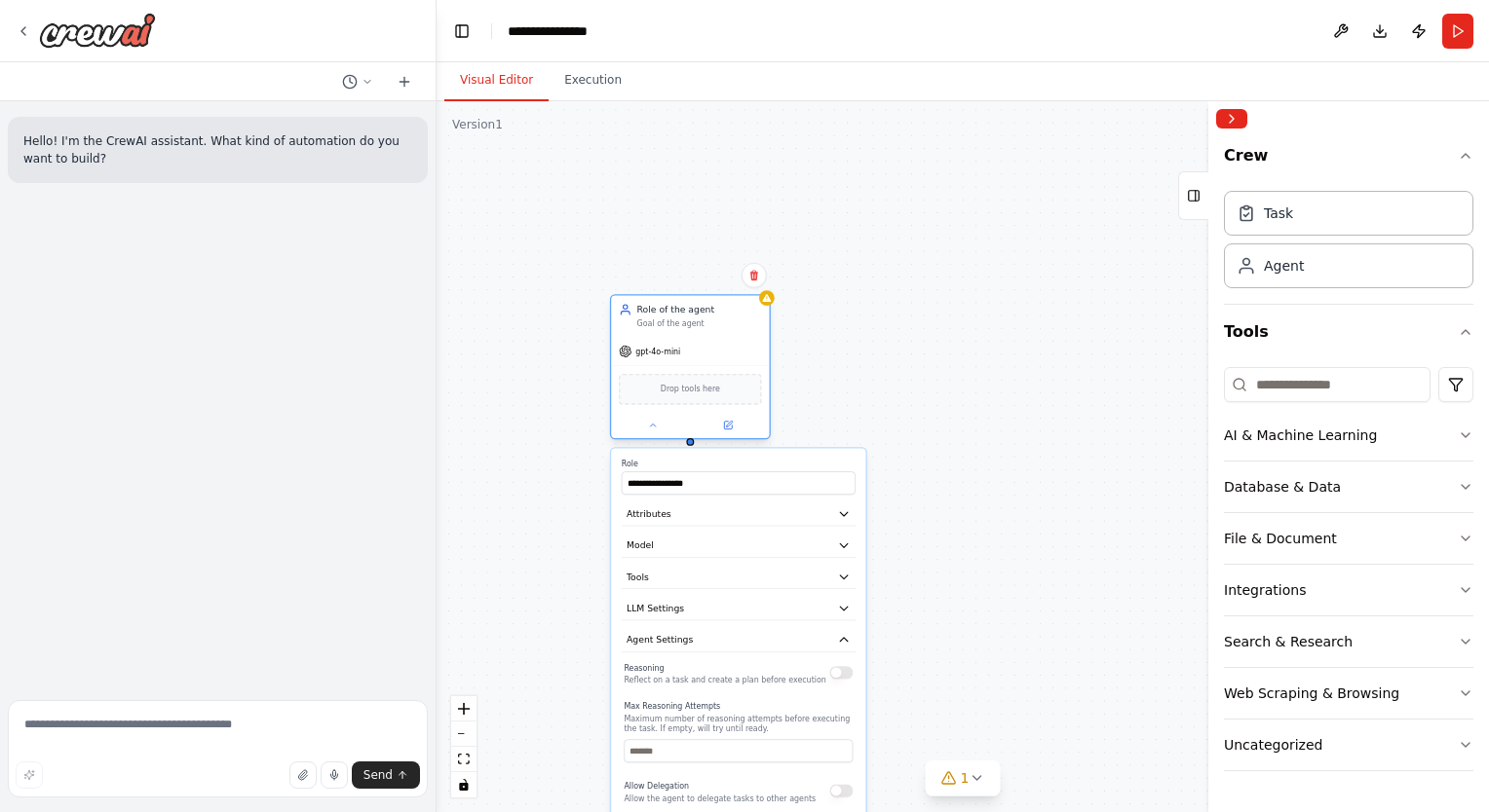
drag, startPoint x: 845, startPoint y: 158, endPoint x: 709, endPoint y: 340, distance: 227.2
click at [709, 340] on div "gpt-4o-mini" at bounding box center [689, 350] width 158 height 29
drag, startPoint x: 1064, startPoint y: 485, endPoint x: 889, endPoint y: 389, distance: 199.6
click at [889, 389] on div "Drop tools here" at bounding box center [895, 403] width 142 height 31
drag, startPoint x: 912, startPoint y: 387, endPoint x: 960, endPoint y: 369, distance: 51.3
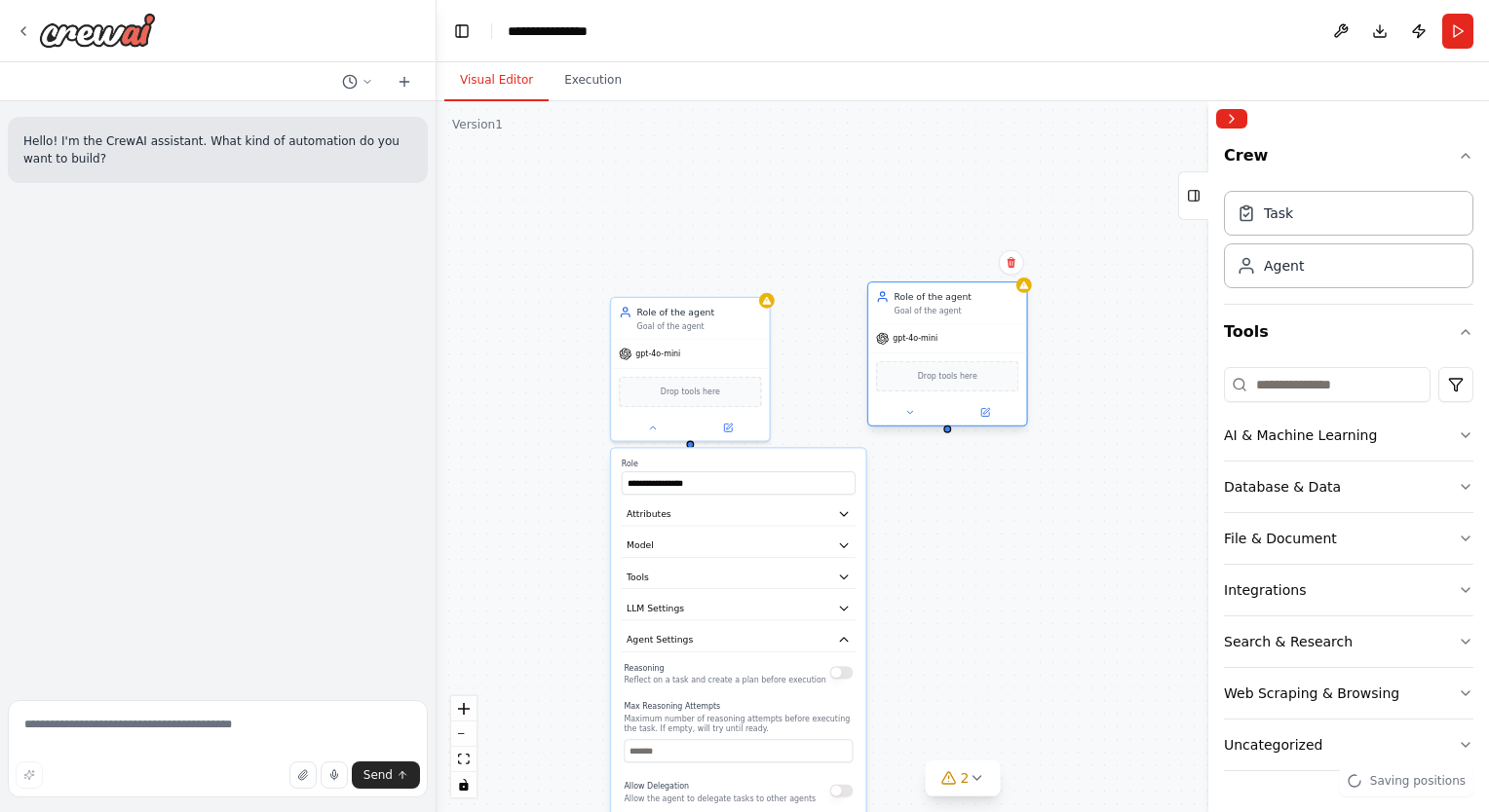
click at [960, 369] on div "Drop tools here" at bounding box center [946, 375] width 158 height 46
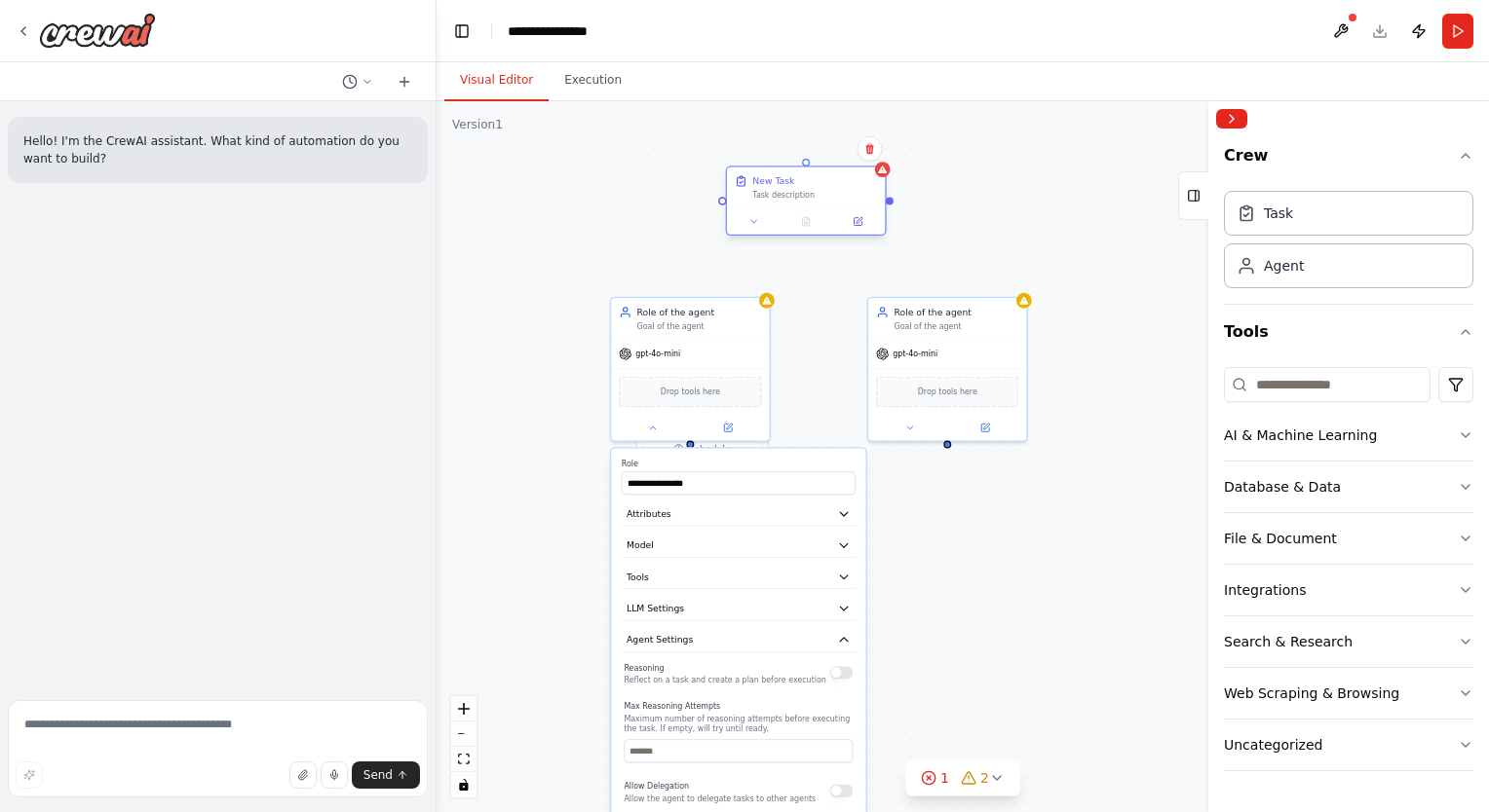
drag, startPoint x: 906, startPoint y: 232, endPoint x: 772, endPoint y: 199, distance: 138.0
click at [772, 199] on div "Task description" at bounding box center [814, 195] width 125 height 11
click at [840, 223] on icon at bounding box center [845, 221] width 11 height 11
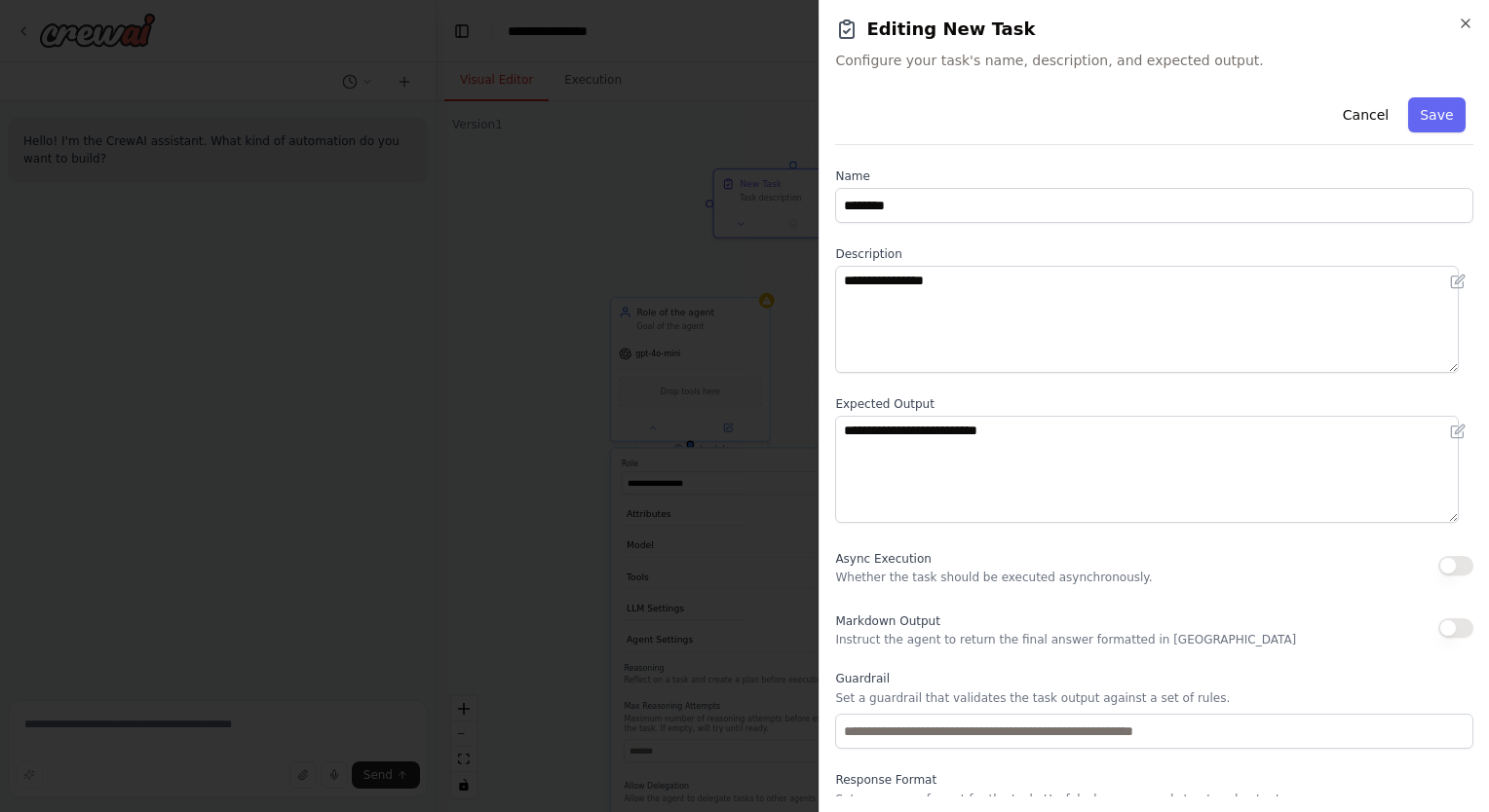
scroll to position [67, 0]
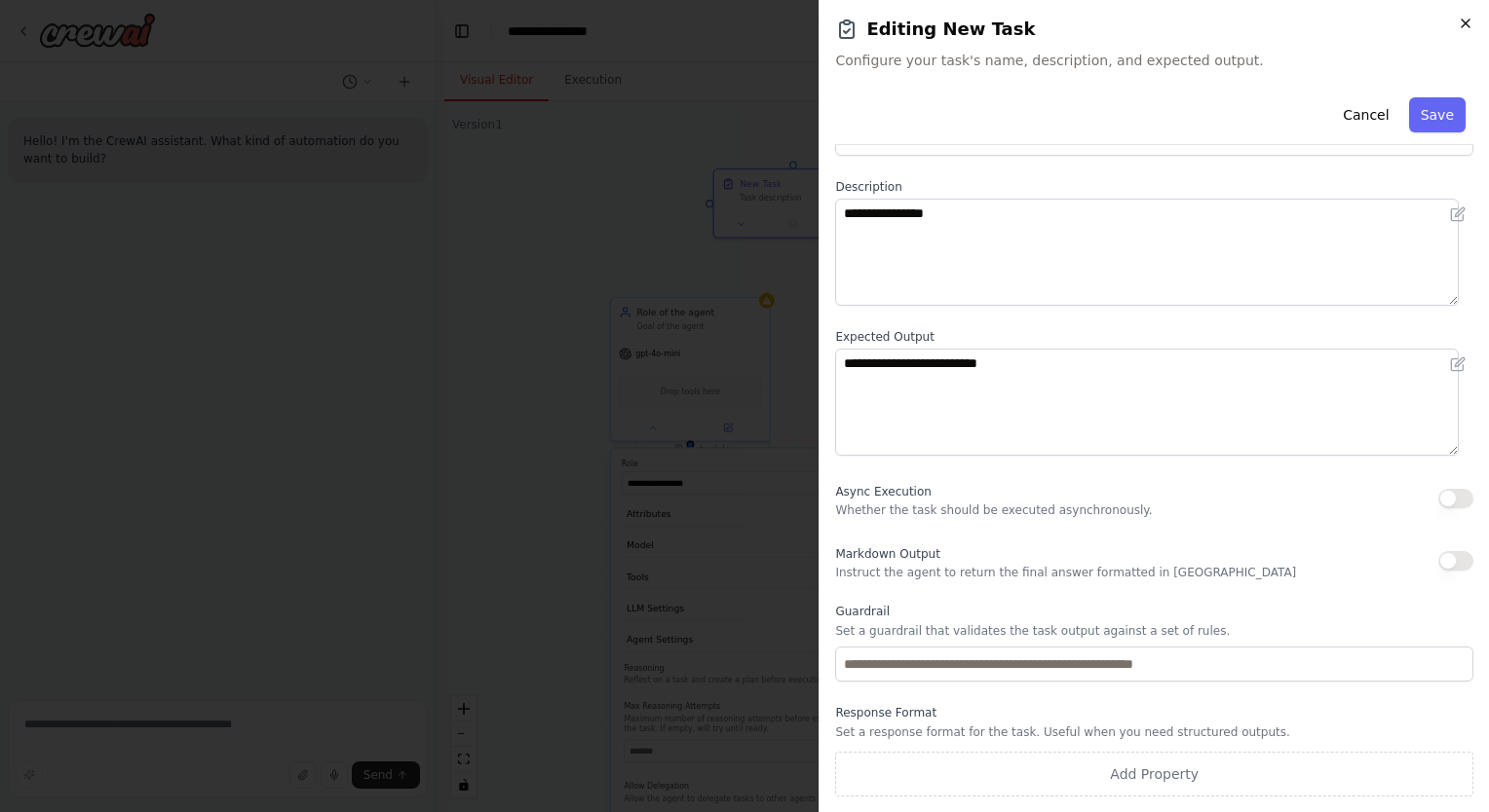
click at [1464, 30] on icon "button" at bounding box center [1465, 24] width 16 height 16
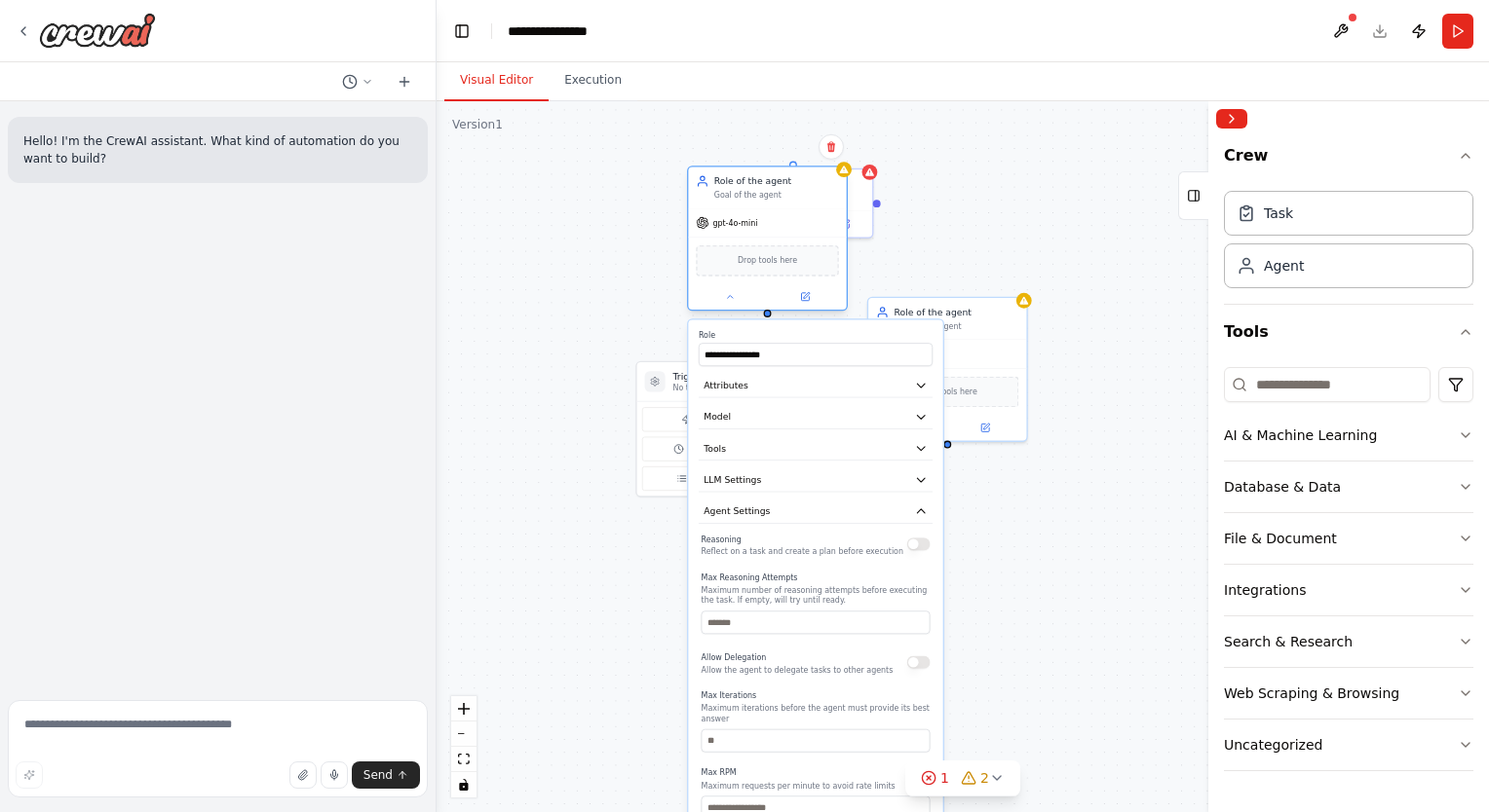
drag, startPoint x: 685, startPoint y: 344, endPoint x: 757, endPoint y: 214, distance: 148.6
click at [757, 214] on div "gpt-4o-mini" at bounding box center [766, 222] width 158 height 29
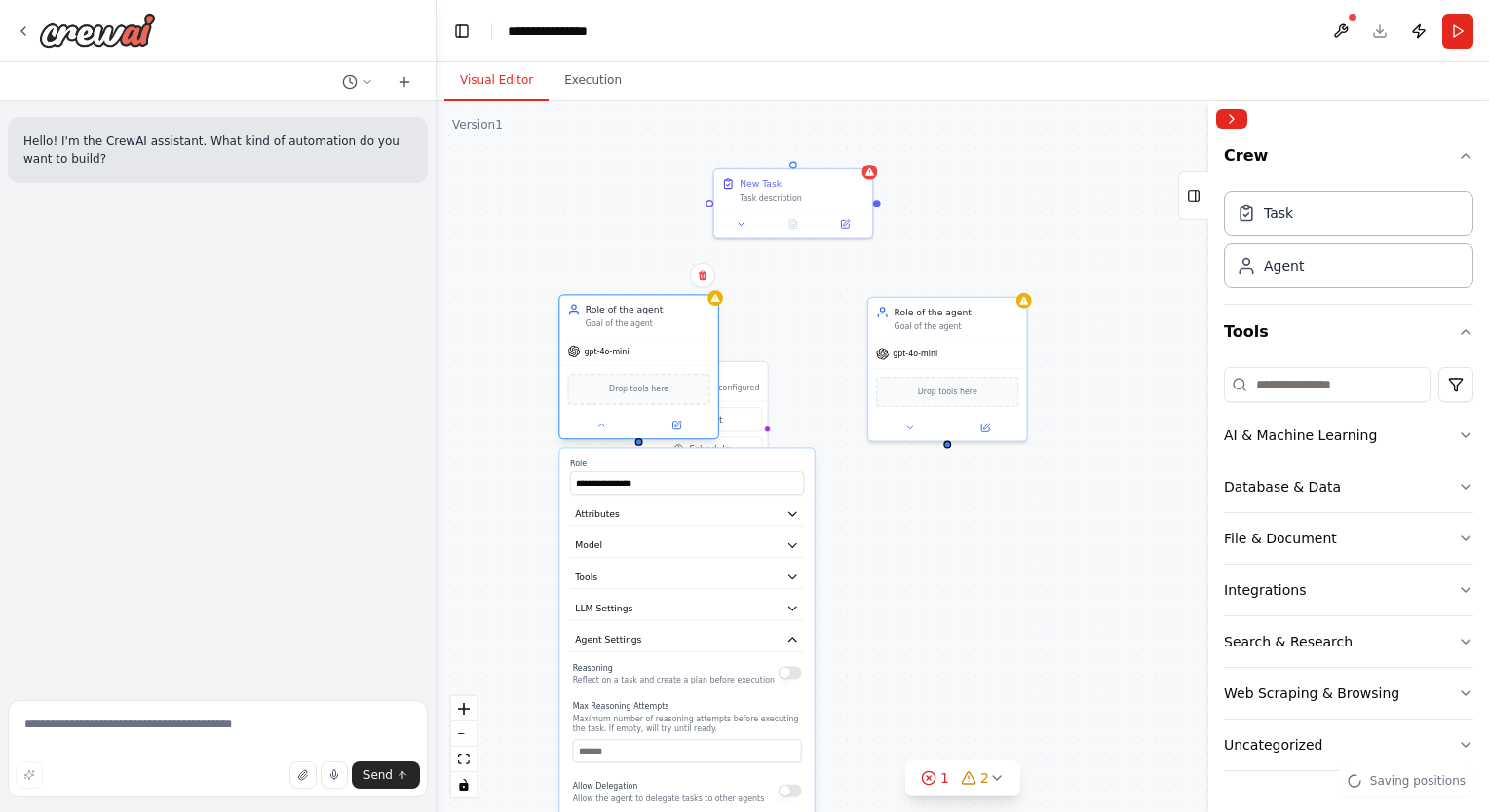
drag, startPoint x: 766, startPoint y: 216, endPoint x: 636, endPoint y: 351, distance: 187.4
click at [636, 351] on div "gpt-4o-mini" at bounding box center [638, 350] width 158 height 29
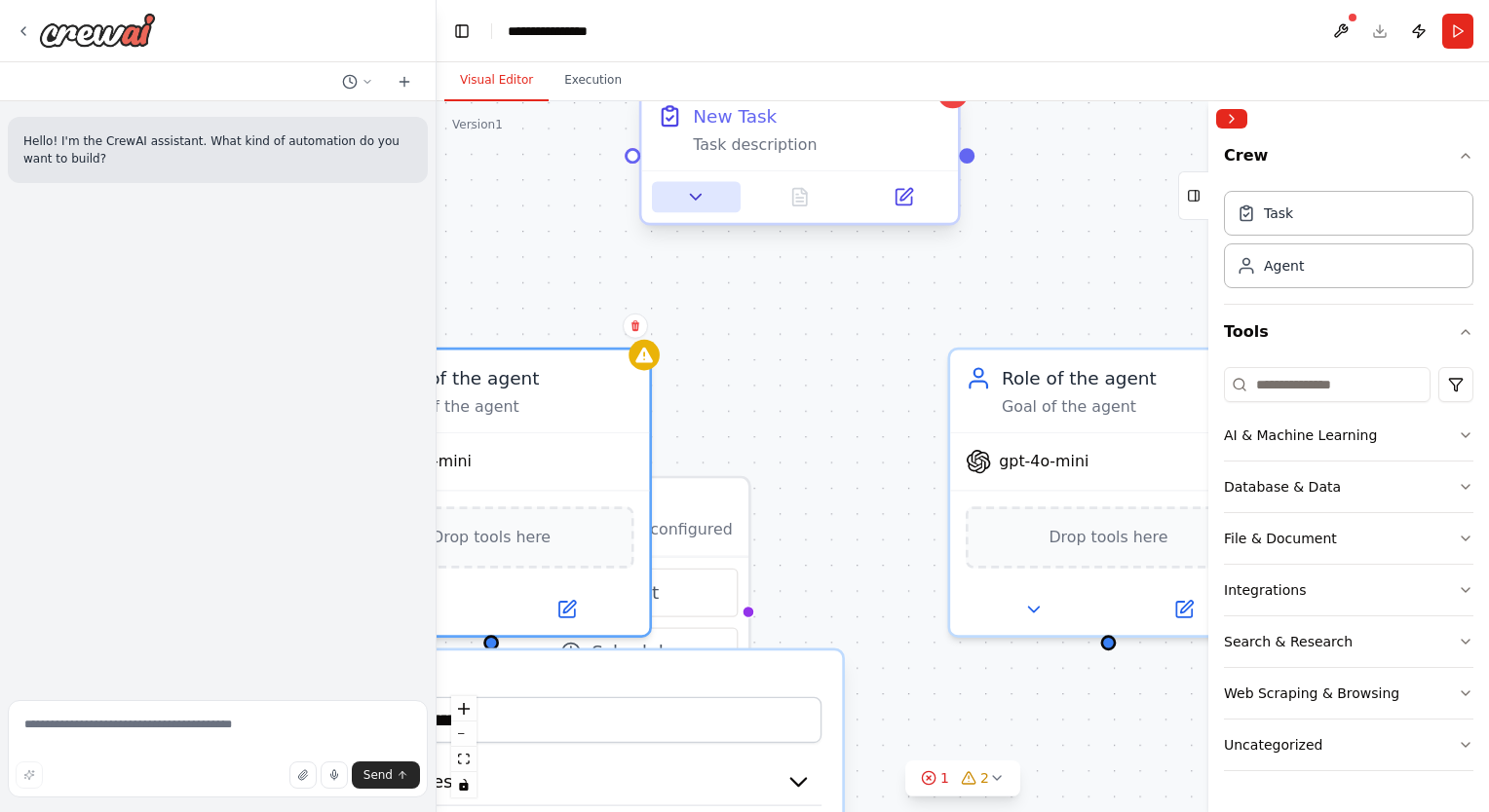
click at [697, 210] on button at bounding box center [696, 198] width 89 height 31
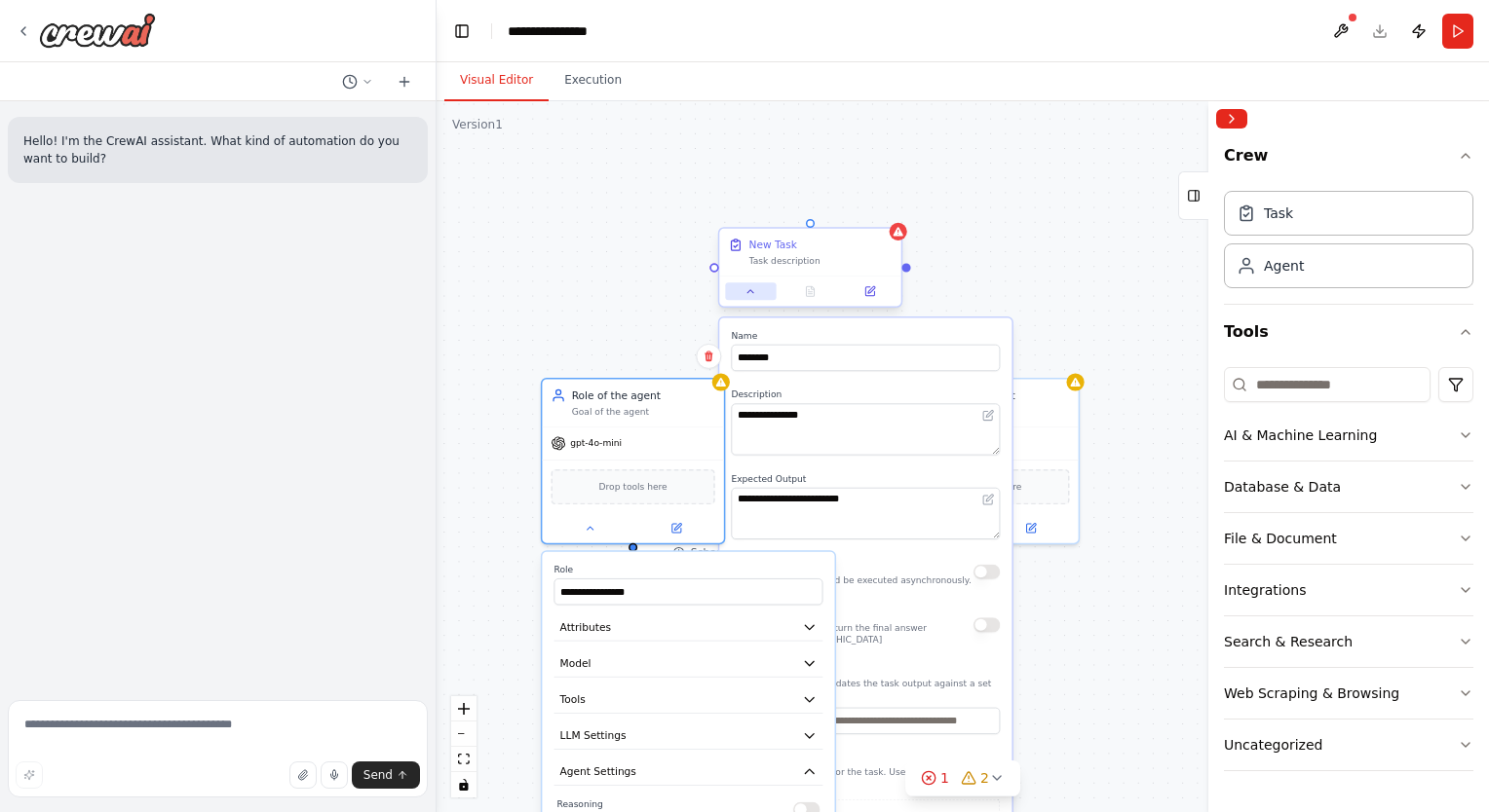
click at [752, 296] on icon at bounding box center [750, 291] width 12 height 12
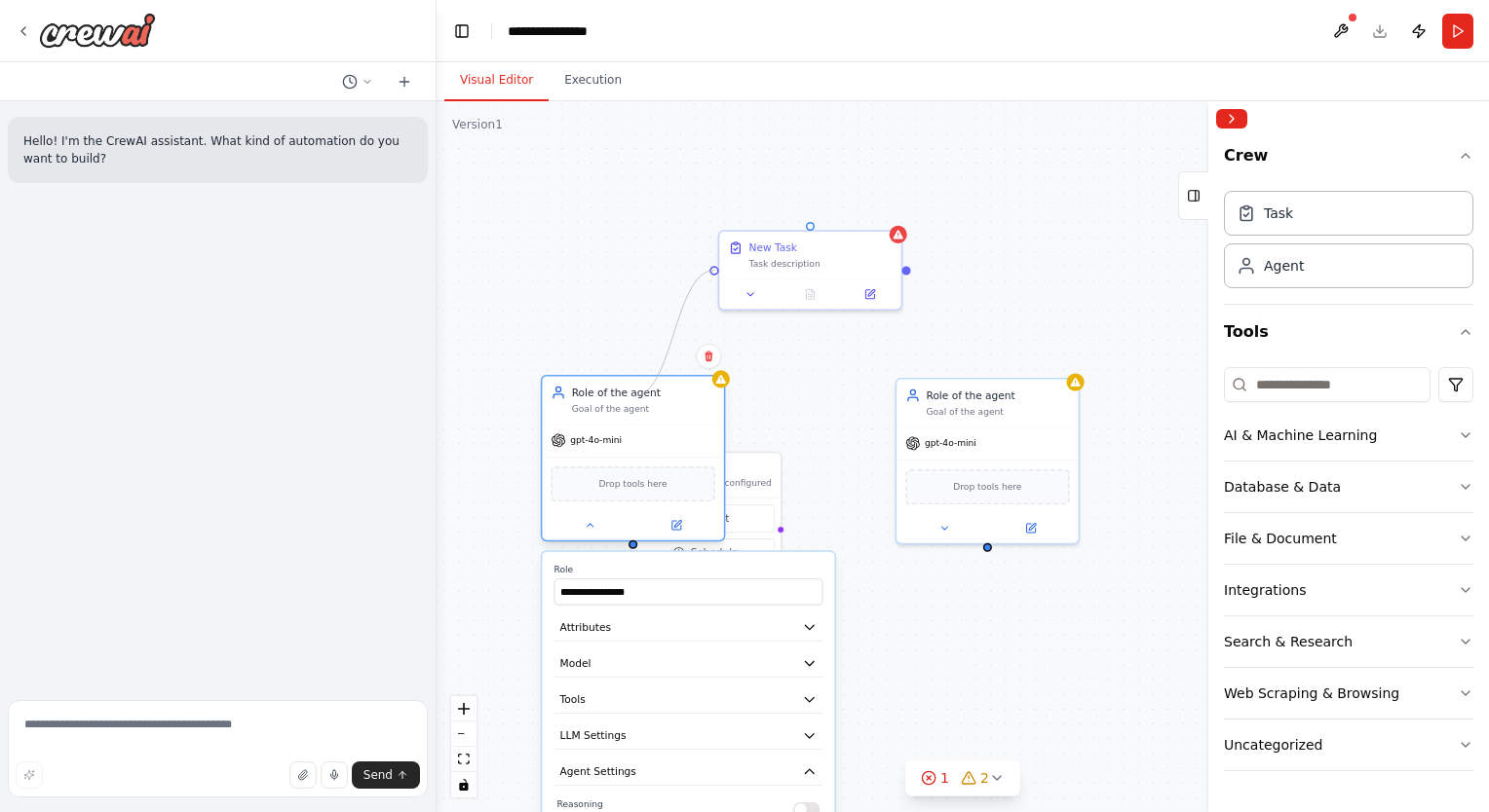
drag, startPoint x: 716, startPoint y: 273, endPoint x: 633, endPoint y: 397, distance: 149.2
click at [633, 397] on div "**********" at bounding box center [953, 409] width 797 height 538
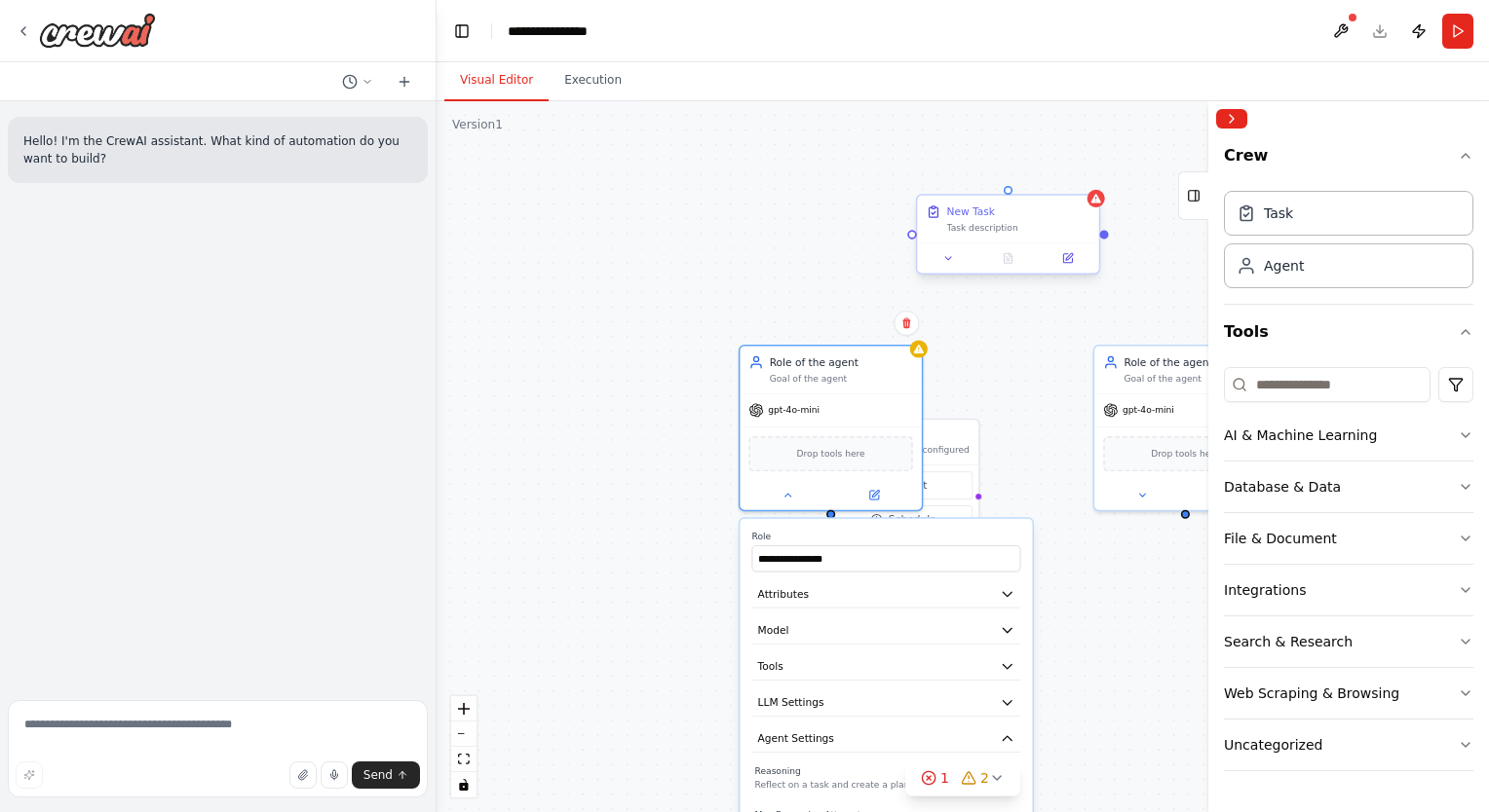
drag, startPoint x: 715, startPoint y: 277, endPoint x: 913, endPoint y: 243, distance: 200.9
click at [913, 243] on div "**********" at bounding box center [962, 457] width 1052 height 711
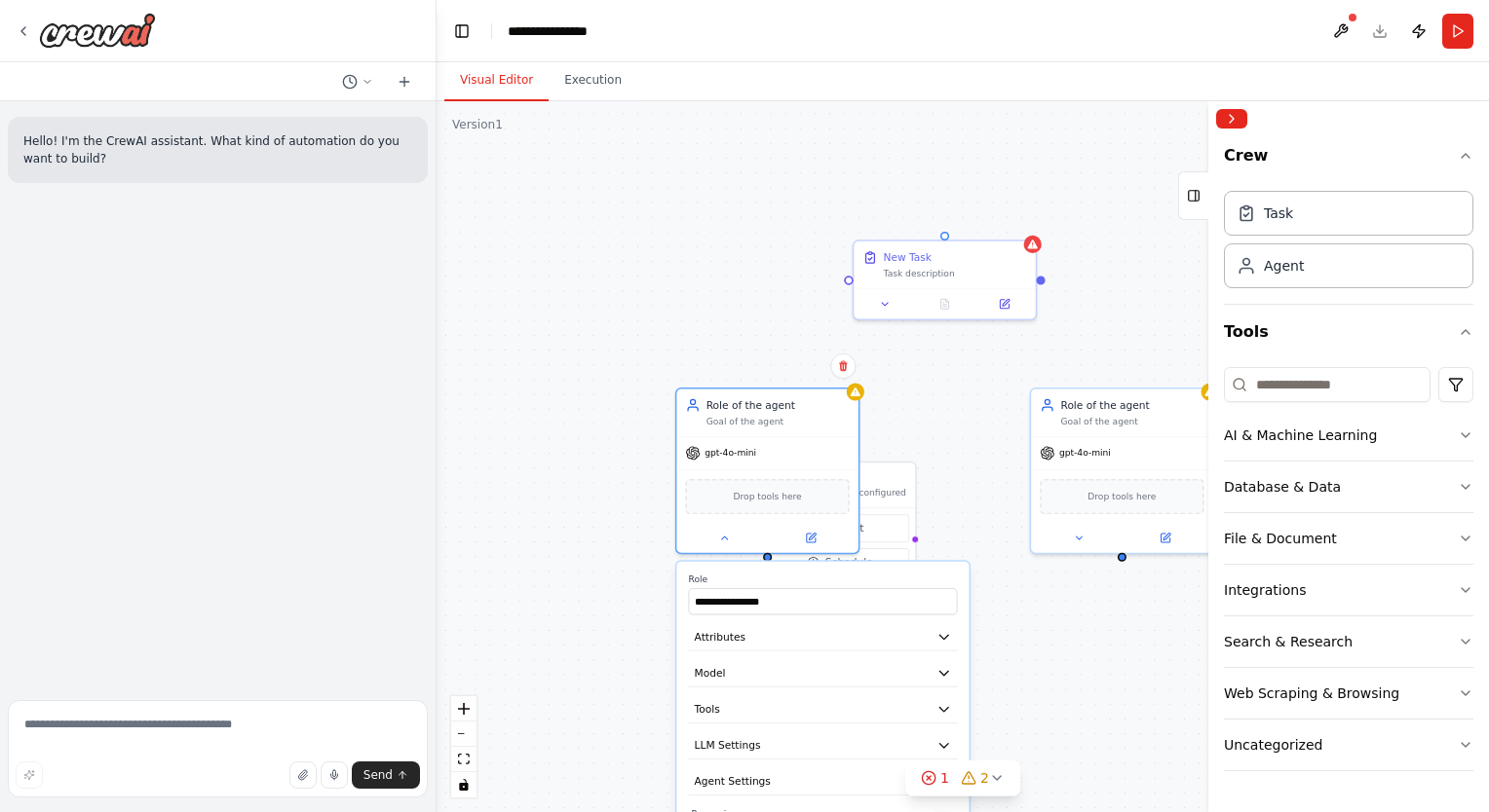
drag, startPoint x: 911, startPoint y: 242, endPoint x: 848, endPoint y: 285, distance: 76.3
click at [848, 285] on div "**********" at bounding box center [962, 457] width 1052 height 711
drag, startPoint x: 848, startPoint y: 276, endPoint x: 767, endPoint y: 554, distance: 289.6
click at [767, 554] on div "**********" at bounding box center [1087, 419] width 797 height 538
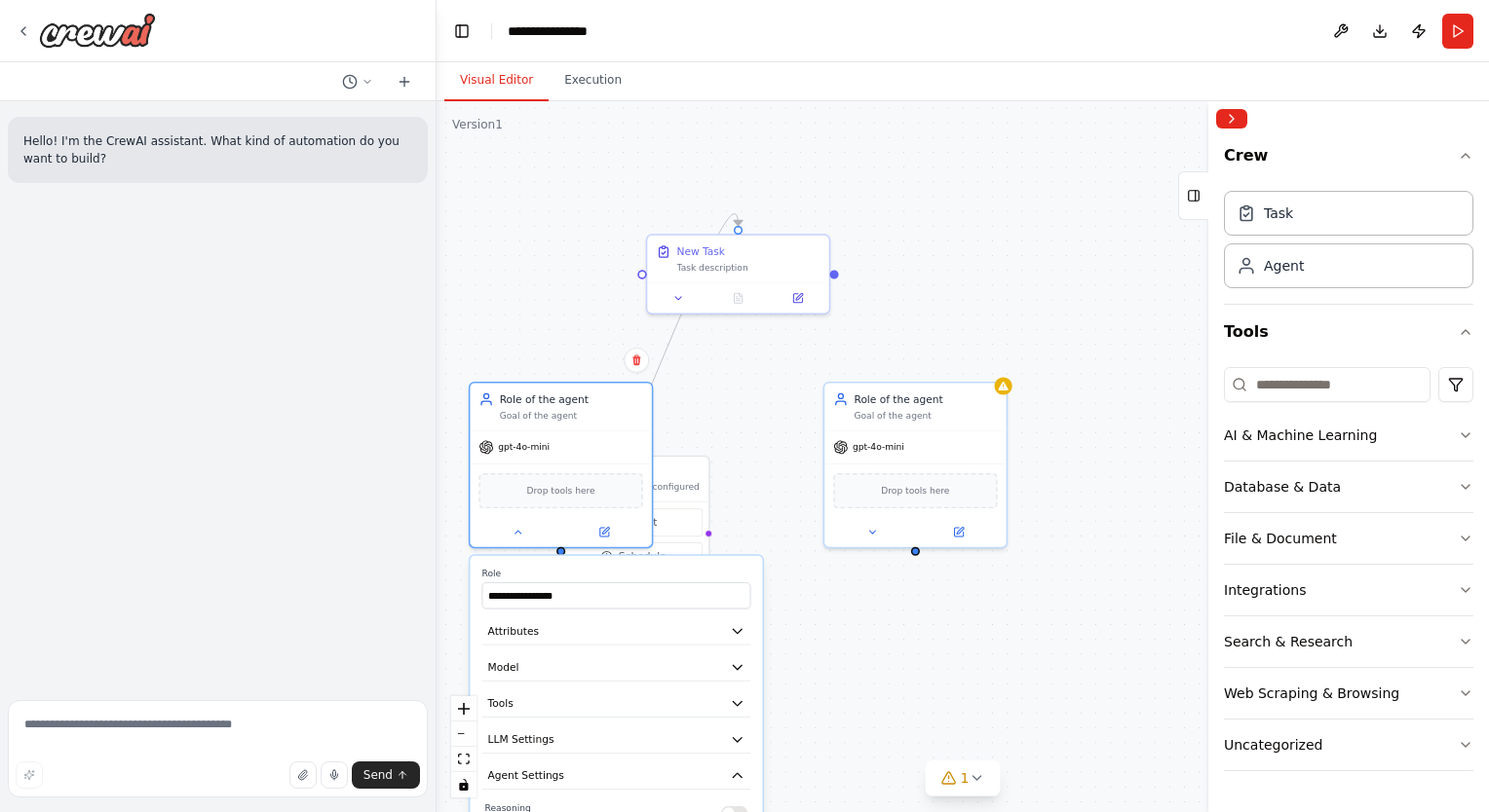
drag, startPoint x: 968, startPoint y: 431, endPoint x: 753, endPoint y: 428, distance: 215.0
click at [753, 428] on div ".deletable-edge-delete-btn { width: 20px; height: 20px; border: 0px solid #ffff…" at bounding box center [962, 457] width 1052 height 711
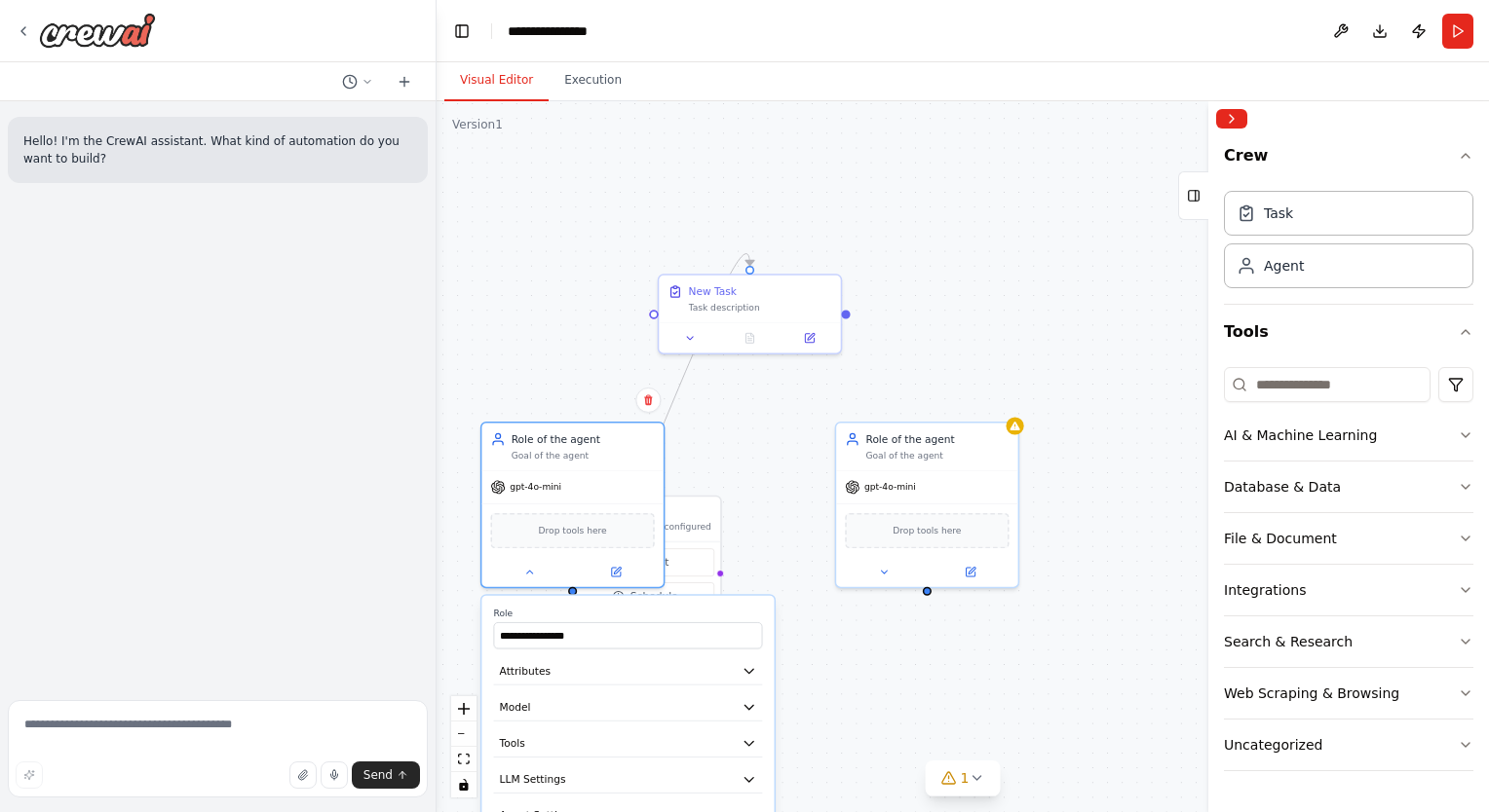
drag, startPoint x: 826, startPoint y: 281, endPoint x: 842, endPoint y: 318, distance: 40.3
click at [846, 319] on div ".deletable-edge-delete-btn { width: 20px; height: 20px; border: 0px solid #ffff…" at bounding box center [962, 457] width 1052 height 711
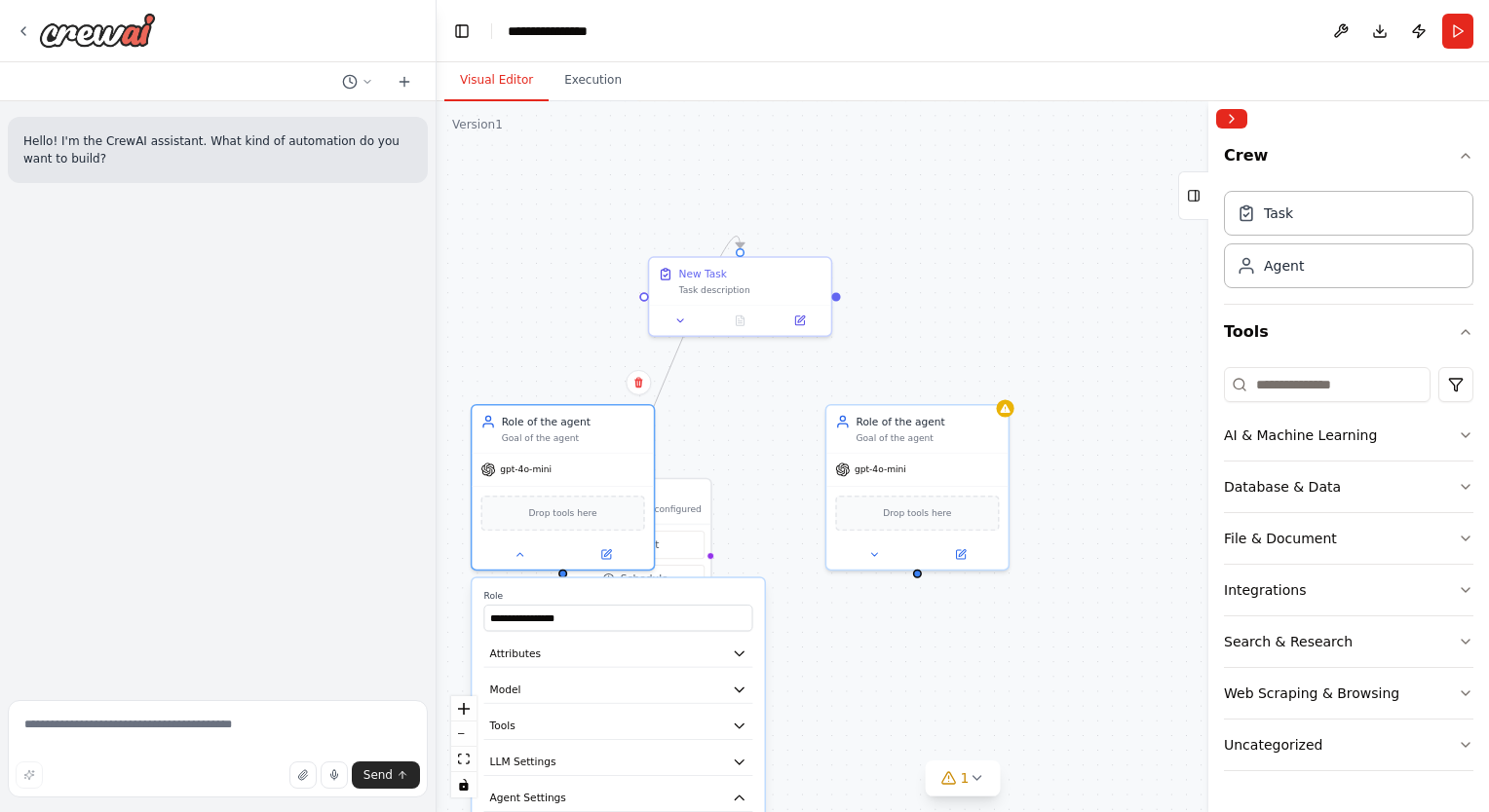
drag, startPoint x: 847, startPoint y: 316, endPoint x: 838, endPoint y: 298, distance: 20.1
click at [838, 298] on div ".deletable-edge-delete-btn { width: 20px; height: 20px; border: 0px solid #ffff…" at bounding box center [962, 457] width 1052 height 711
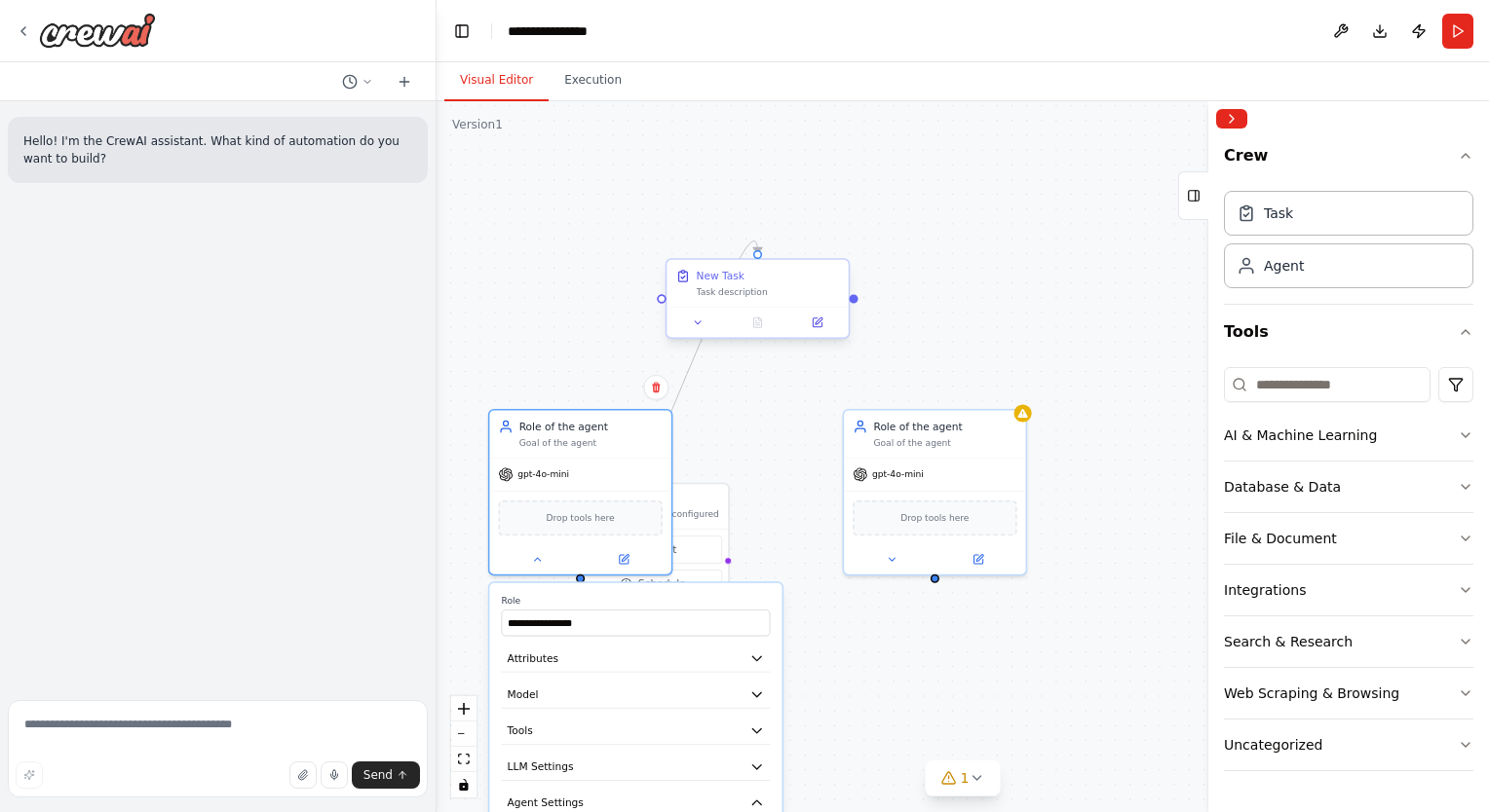
drag, startPoint x: 838, startPoint y: 298, endPoint x: 847, endPoint y: 303, distance: 10.3
click at [847, 303] on div ".deletable-edge-delete-btn { width: 20px; height: 20px; border: 0px solid #ffff…" at bounding box center [962, 457] width 1052 height 711
click at [856, 301] on div ".deletable-edge-delete-btn { width: 20px; height: 20px; border: 0px solid #ffff…" at bounding box center [962, 457] width 1052 height 711
click at [846, 302] on div at bounding box center [844, 298] width 9 height 9
click at [851, 299] on div ".deletable-edge-delete-btn { width: 20px; height: 20px; border: 0px solid #ffff…" at bounding box center [962, 457] width 1052 height 711
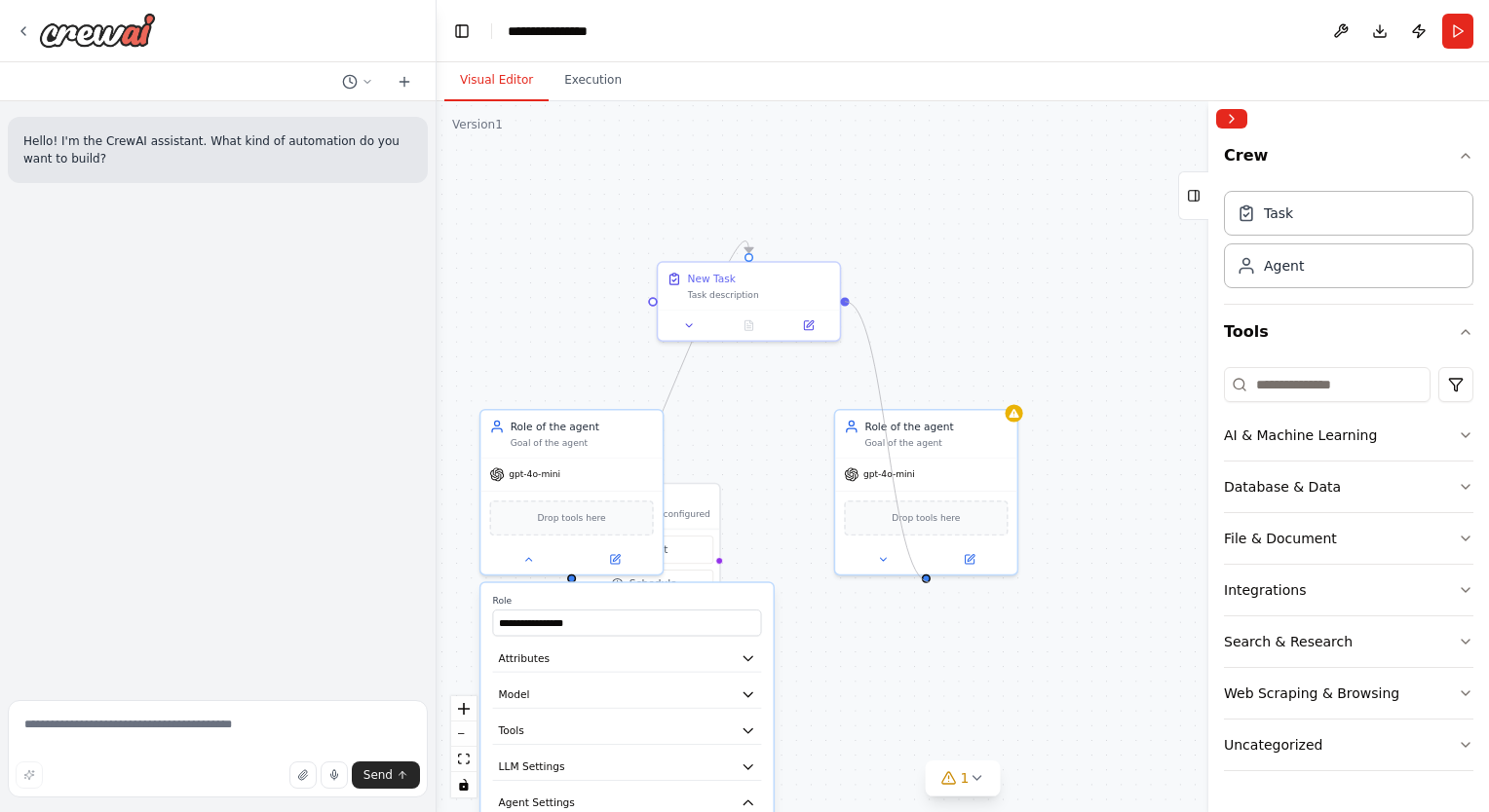
drag, startPoint x: 843, startPoint y: 300, endPoint x: 930, endPoint y: 583, distance: 296.1
click at [930, 583] on div ".deletable-edge-delete-btn { width: 20px; height: 20px; border: 0px solid #ffff…" at bounding box center [962, 457] width 1052 height 711
drag, startPoint x: 842, startPoint y: 301, endPoint x: 929, endPoint y: 580, distance: 292.2
click at [929, 580] on div ".deletable-edge-delete-btn { width: 20px; height: 20px; border: 0px solid #ffff…" at bounding box center [962, 457] width 1052 height 711
drag, startPoint x: 750, startPoint y: 254, endPoint x: 933, endPoint y: 585, distance: 378.2
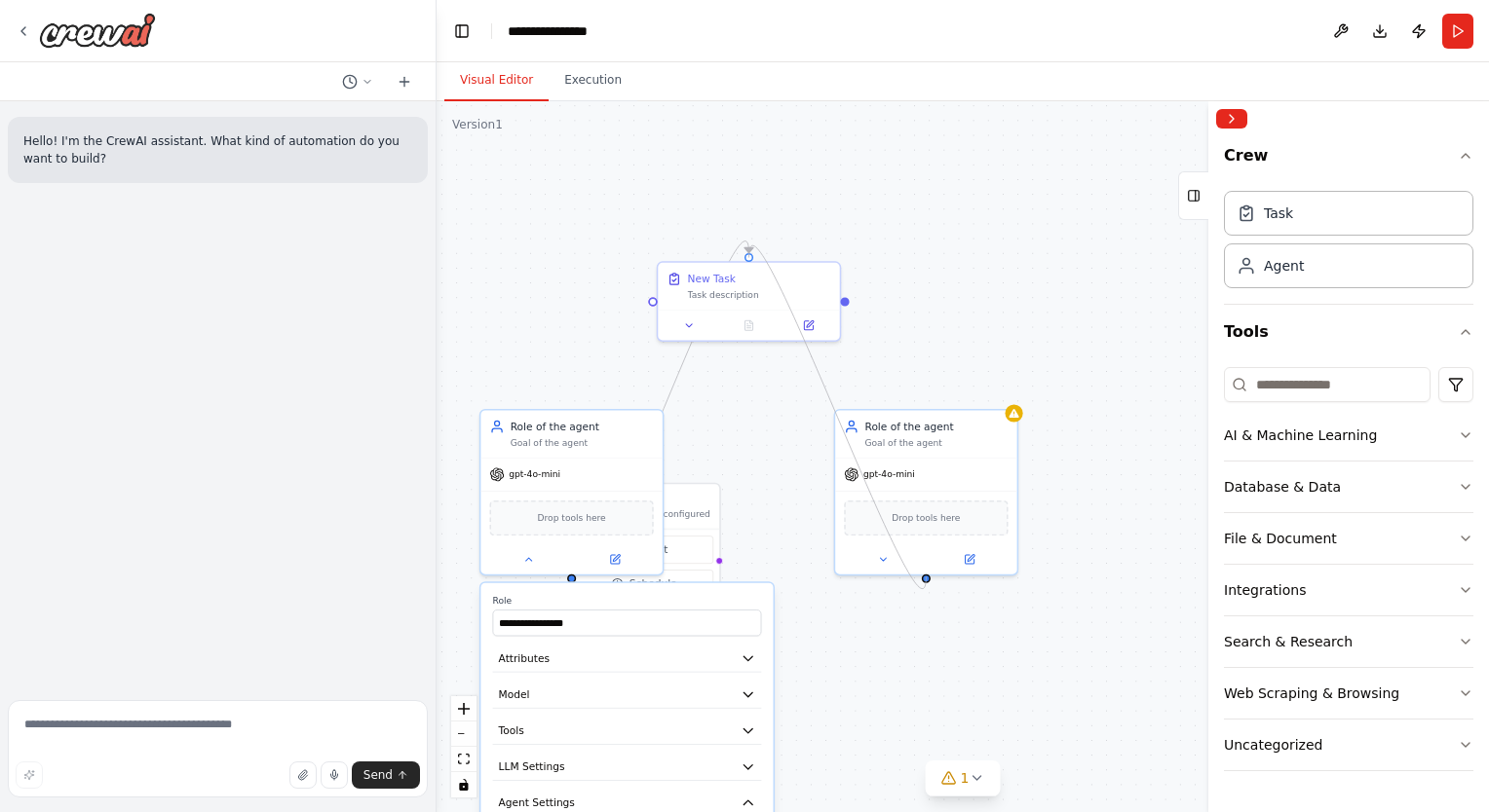
click at [933, 585] on div ".deletable-edge-delete-btn { width: 20px; height: 20px; border: 0px solid #ffff…" at bounding box center [962, 457] width 1052 height 711
drag, startPoint x: 927, startPoint y: 577, endPoint x: 752, endPoint y: 255, distance: 366.5
click at [752, 255] on div "**********" at bounding box center [892, 441] width 797 height 538
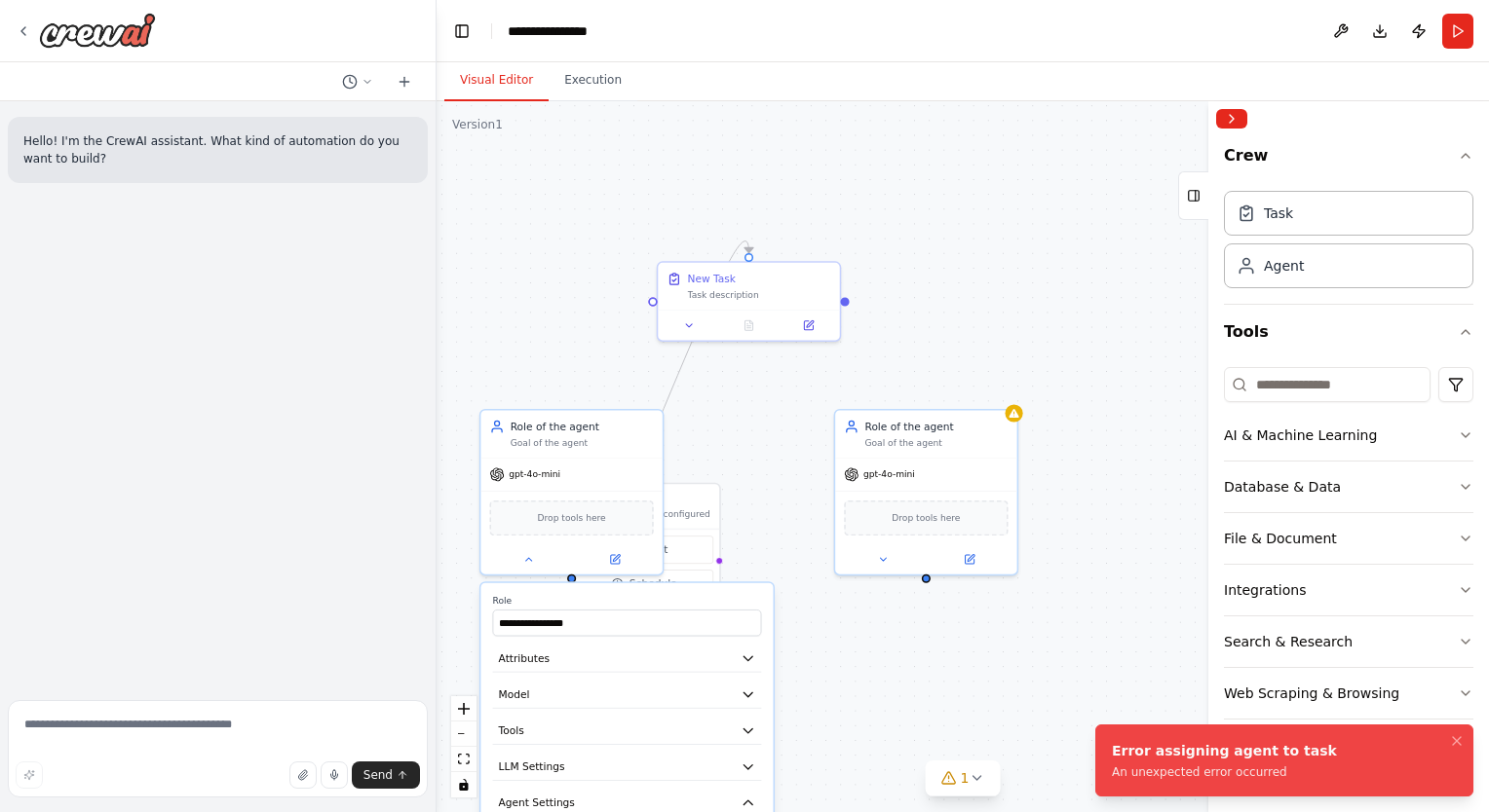
click at [746, 489] on div ".deletable-edge-delete-btn { width: 20px; height: 20px; border: 0px solid #ffff…" at bounding box center [962, 457] width 1052 height 711
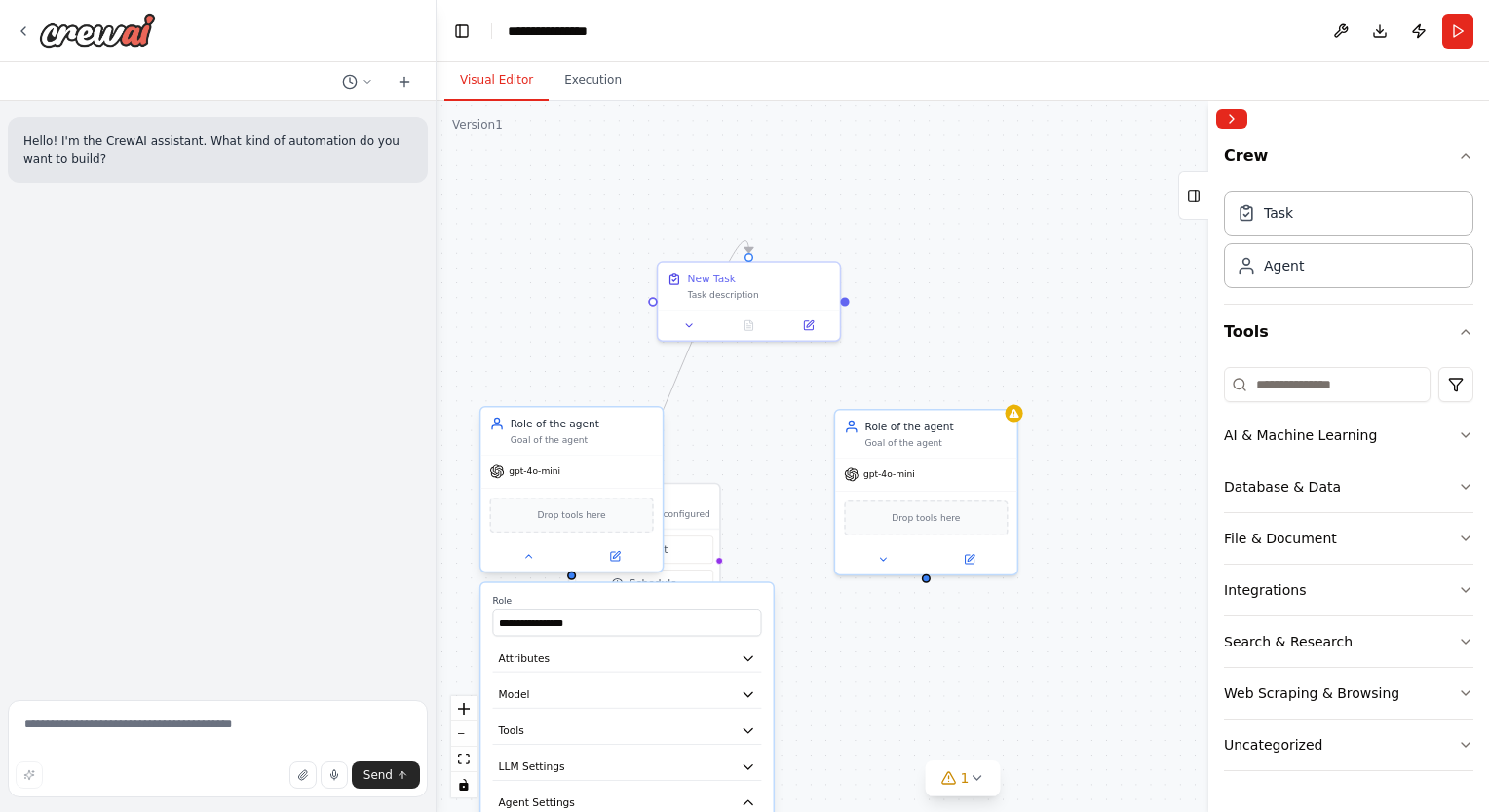
click at [588, 441] on div "Goal of the agent" at bounding box center [581, 440] width 143 height 12
click at [958, 448] on div "Role of the agent Goal of the agent" at bounding box center [926, 431] width 181 height 47
click at [893, 479] on div "gpt-4o-mini" at bounding box center [926, 471] width 181 height 32
click at [910, 540] on div "Drop tools here" at bounding box center [926, 515] width 181 height 53
click at [540, 562] on button at bounding box center [528, 556] width 84 height 18
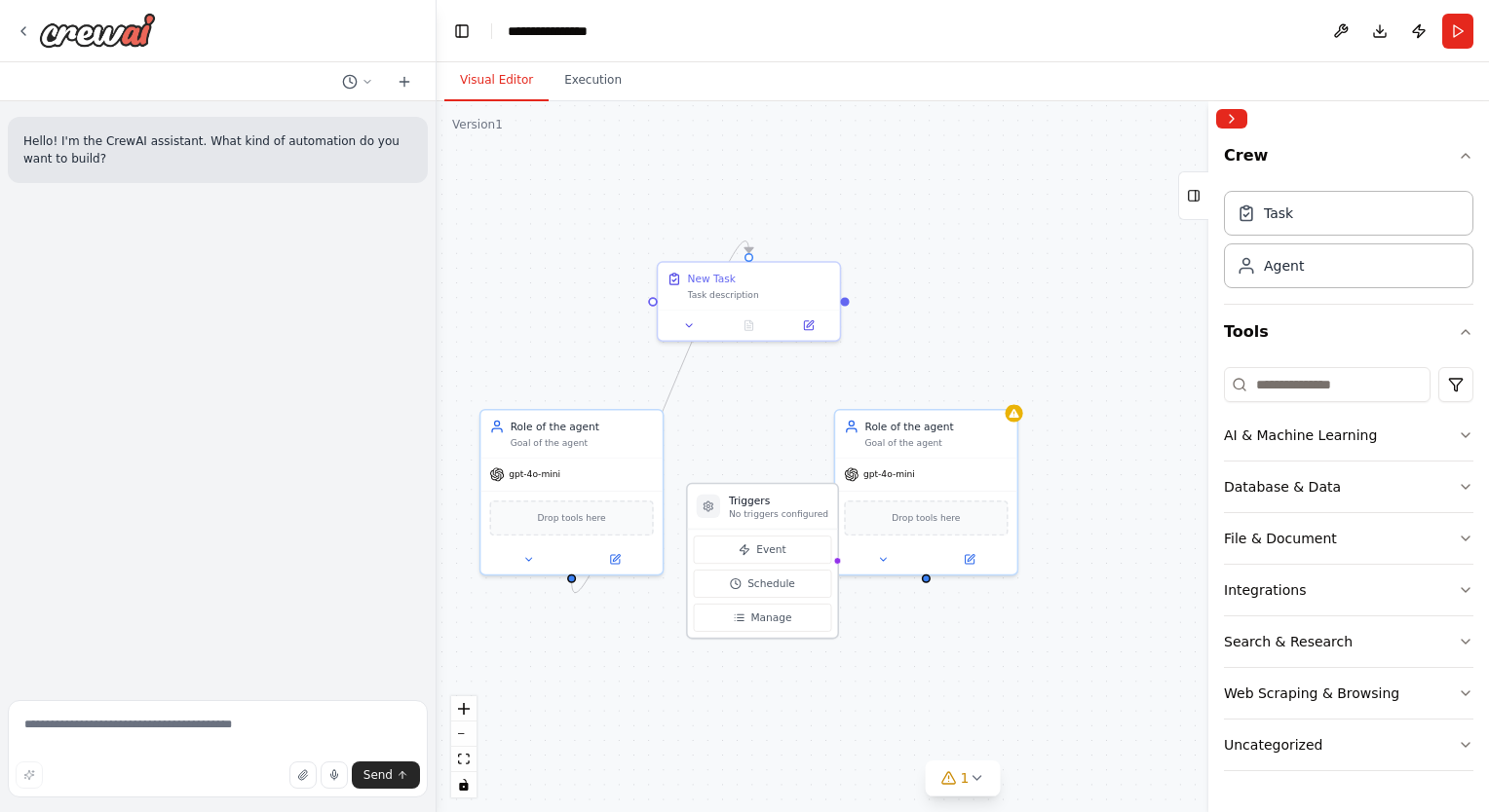
drag, startPoint x: 686, startPoint y: 509, endPoint x: 812, endPoint y: 502, distance: 126.2
click at [812, 502] on div "Triggers No triggers configured" at bounding box center [778, 506] width 99 height 27
drag, startPoint x: 769, startPoint y: 502, endPoint x: 750, endPoint y: 505, distance: 19.2
click at [750, 505] on h3 "Triggers" at bounding box center [778, 500] width 99 height 15
drag, startPoint x: 750, startPoint y: 505, endPoint x: 737, endPoint y: 430, distance: 76.1
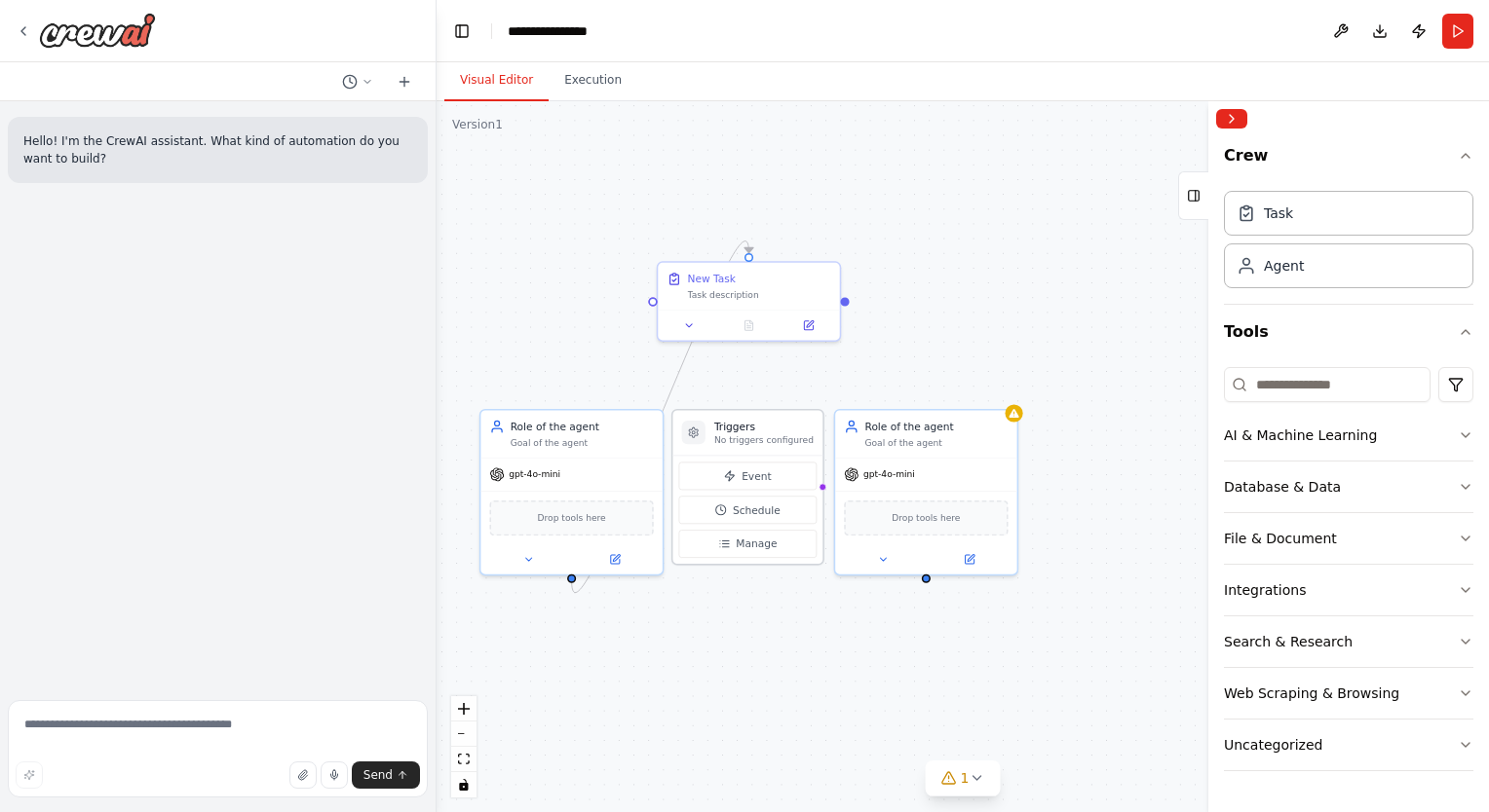
click at [737, 430] on h3 "Triggers" at bounding box center [763, 426] width 99 height 15
drag, startPoint x: 746, startPoint y: 430, endPoint x: 748, endPoint y: 445, distance: 15.1
click at [748, 445] on h3 "Triggers" at bounding box center [763, 441] width 99 height 15
click at [753, 492] on span "Event" at bounding box center [756, 490] width 30 height 15
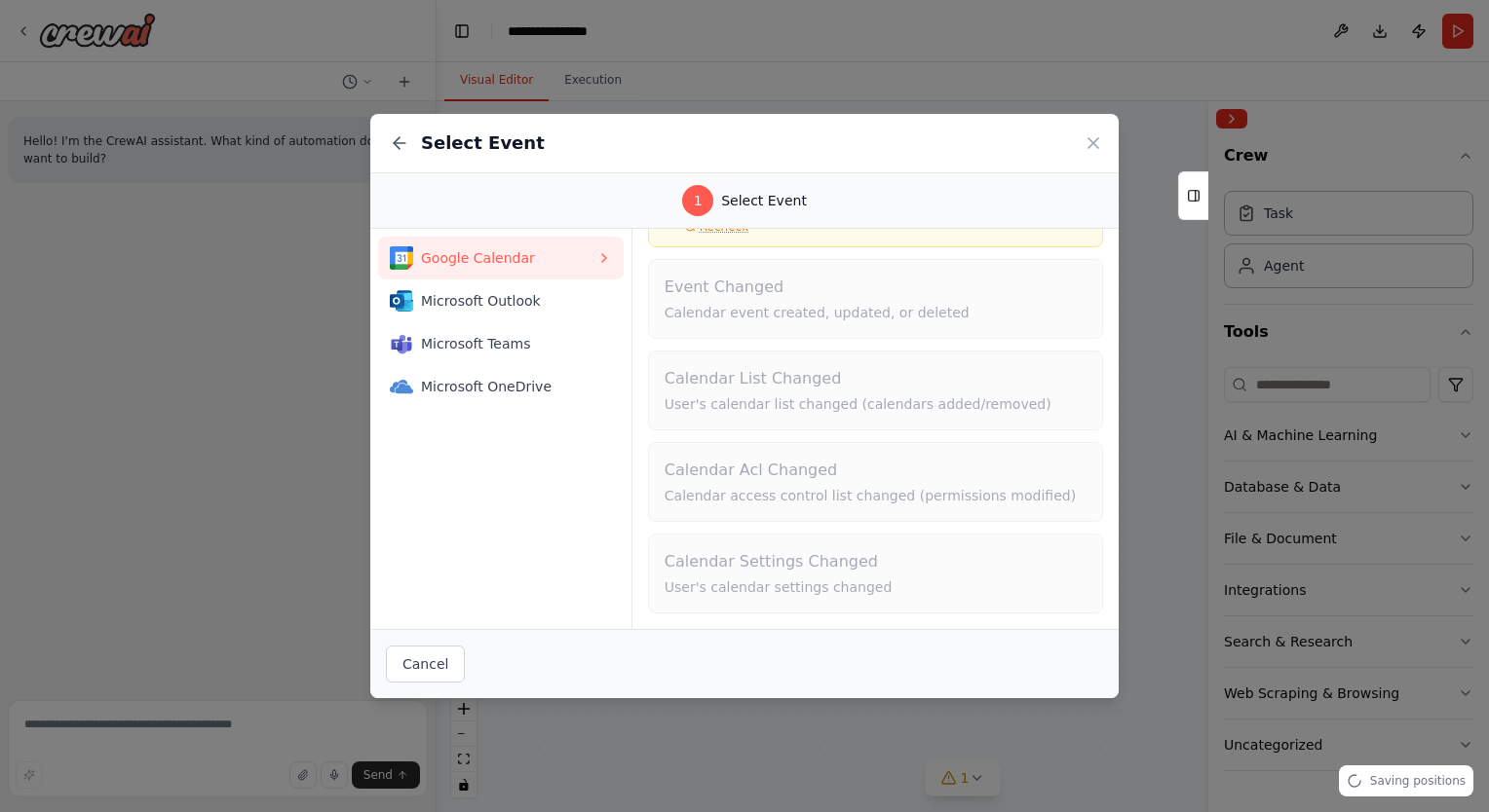
scroll to position [0, 0]
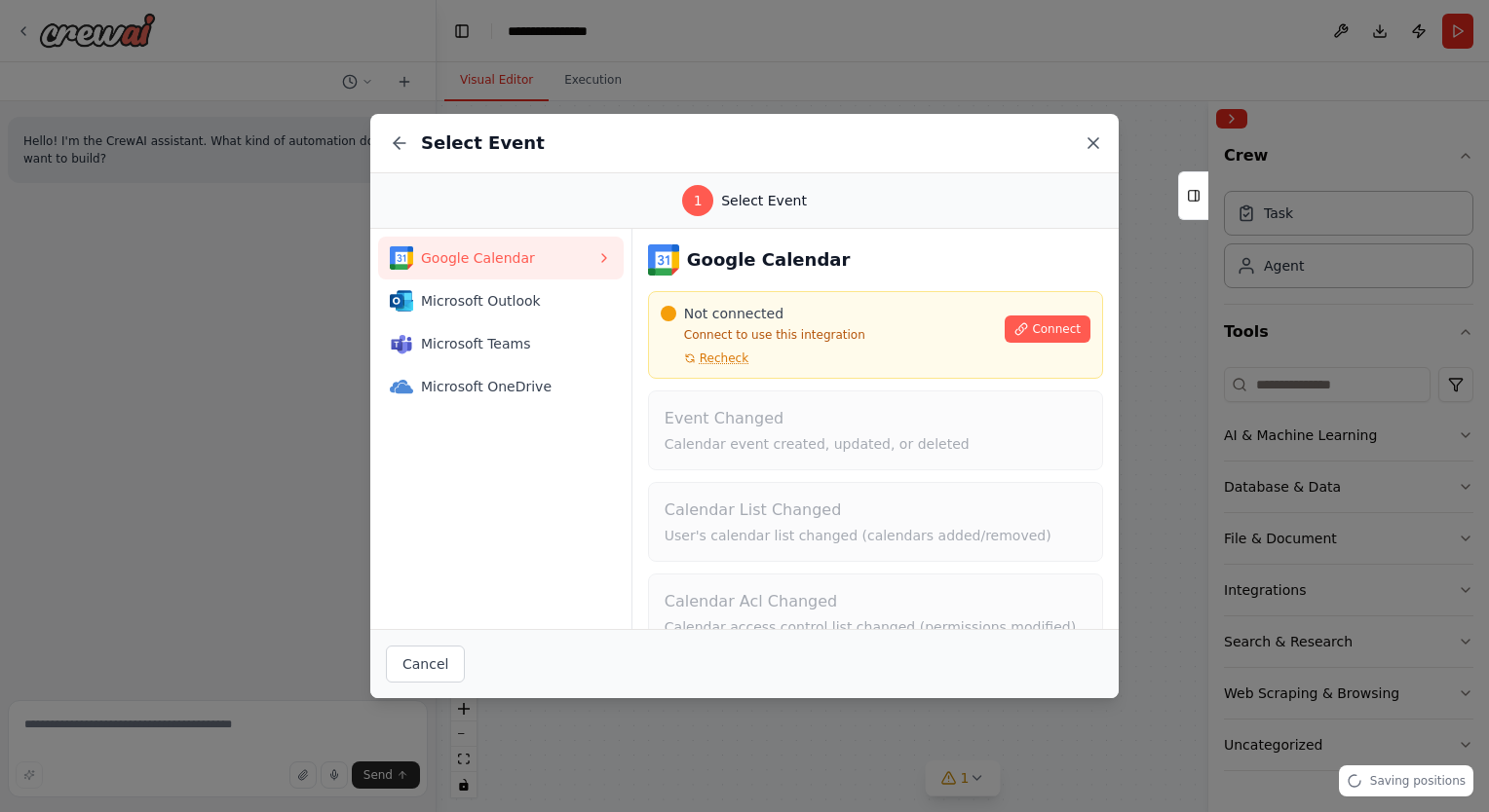
click at [1090, 150] on icon at bounding box center [1093, 144] width 20 height 20
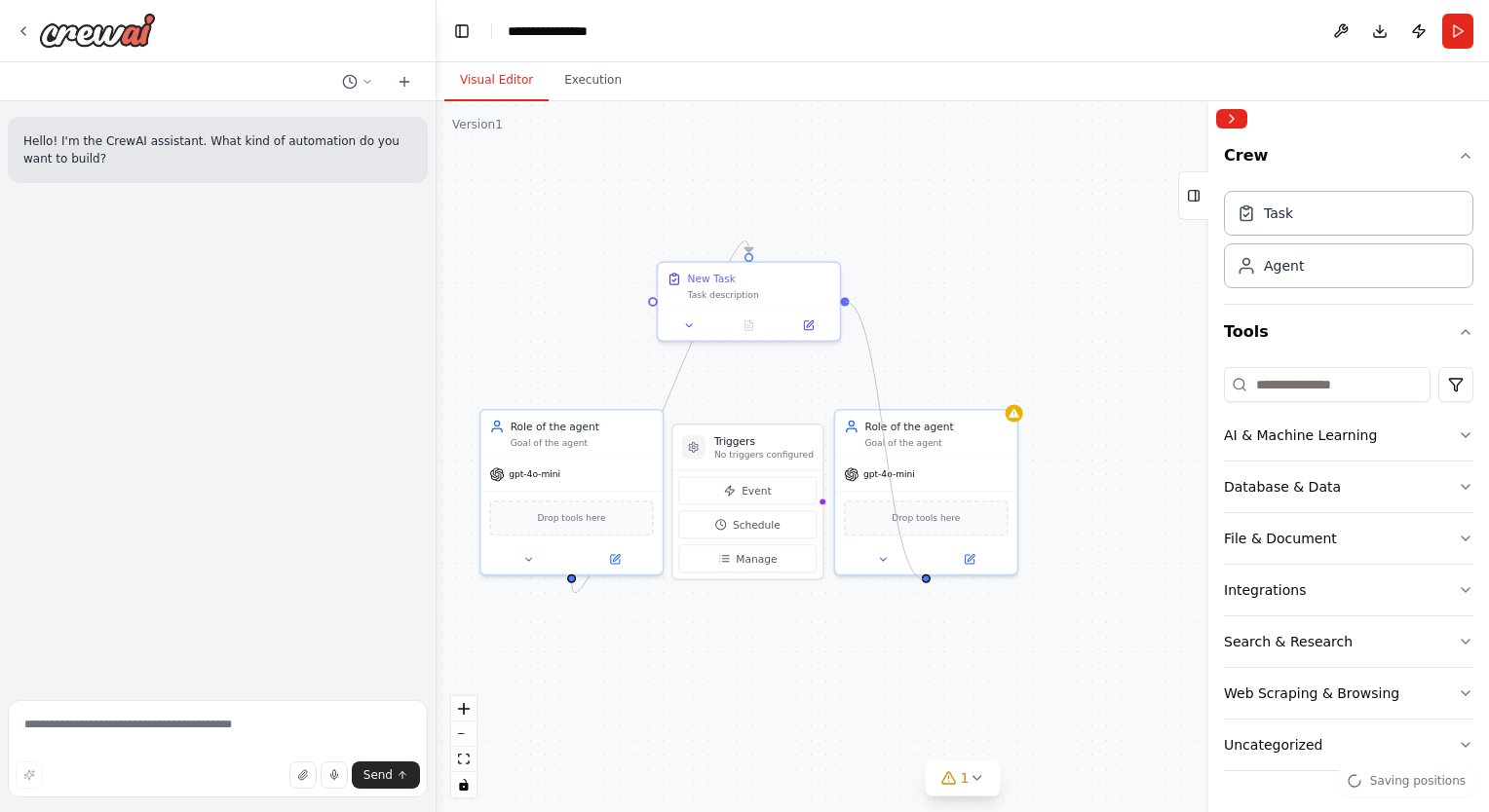
drag, startPoint x: 843, startPoint y: 302, endPoint x: 924, endPoint y: 580, distance: 289.6
click at [924, 580] on div ".deletable-edge-delete-btn { width: 20px; height: 20px; border: 0px solid #ffff…" at bounding box center [962, 457] width 1052 height 711
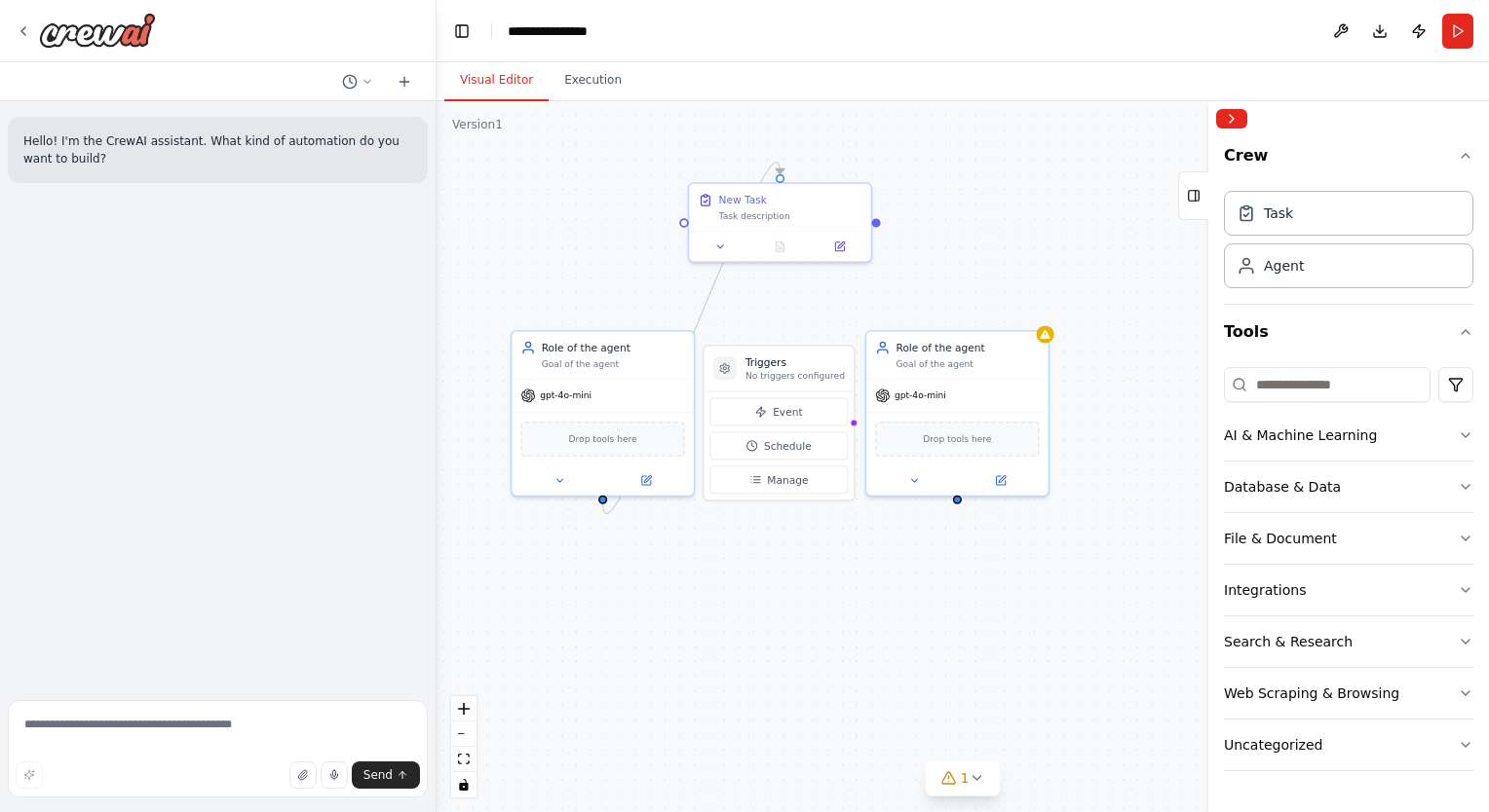
drag, startPoint x: 927, startPoint y: 581, endPoint x: 958, endPoint y: 502, distance: 84.9
click at [958, 502] on div ".deletable-edge-delete-btn { width: 20px; height: 20px; border: 0px solid #ffff…" at bounding box center [962, 457] width 1052 height 711
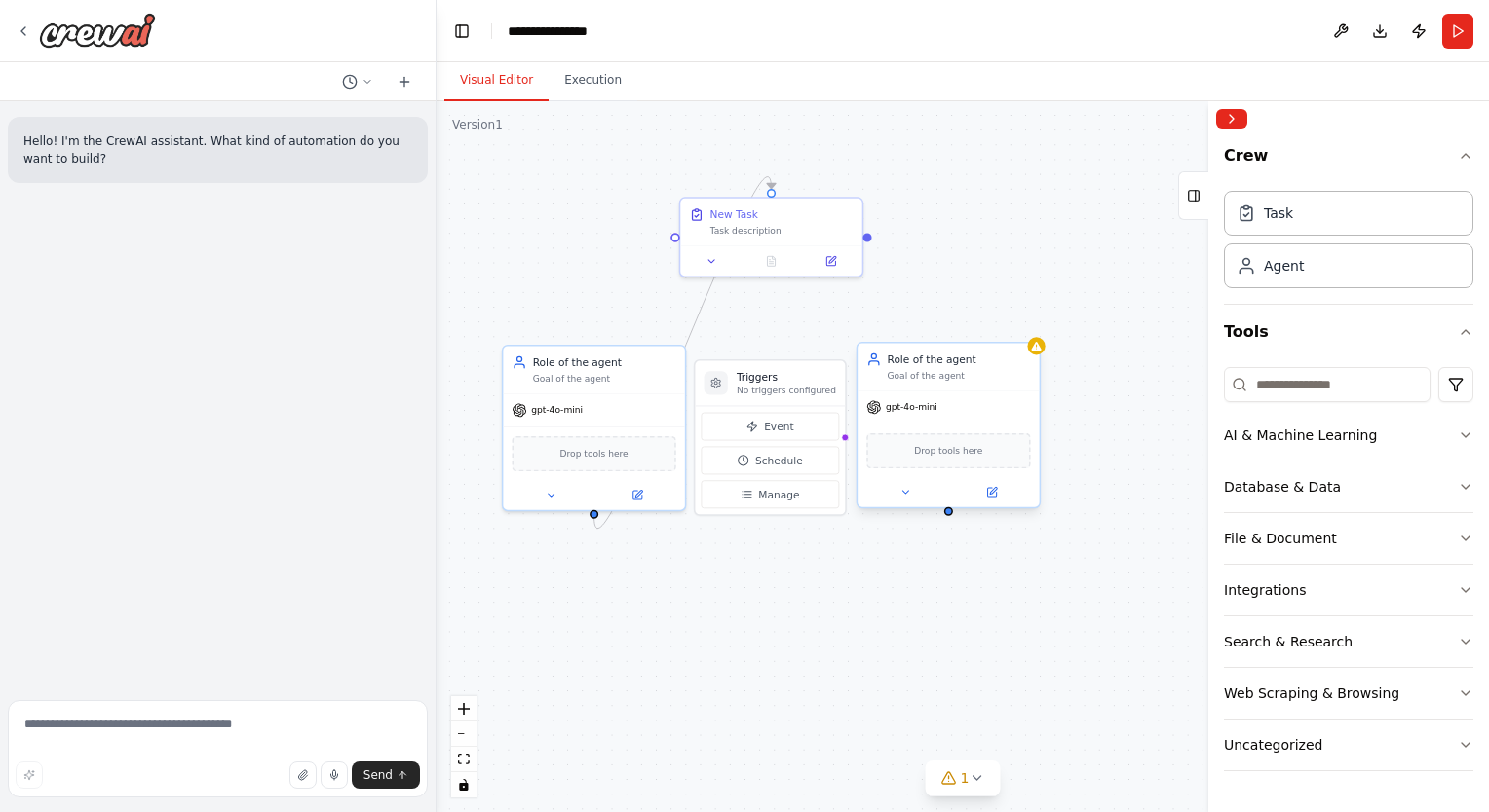
drag, startPoint x: 958, startPoint y: 502, endPoint x: 949, endPoint y: 517, distance: 17.5
click at [949, 517] on div ".deletable-edge-delete-btn { width: 20px; height: 20px; border: 0px solid #ffff…" at bounding box center [962, 457] width 1052 height 711
click at [949, 515] on div at bounding box center [948, 511] width 9 height 9
drag, startPoint x: 769, startPoint y: 189, endPoint x: 955, endPoint y: 507, distance: 368.4
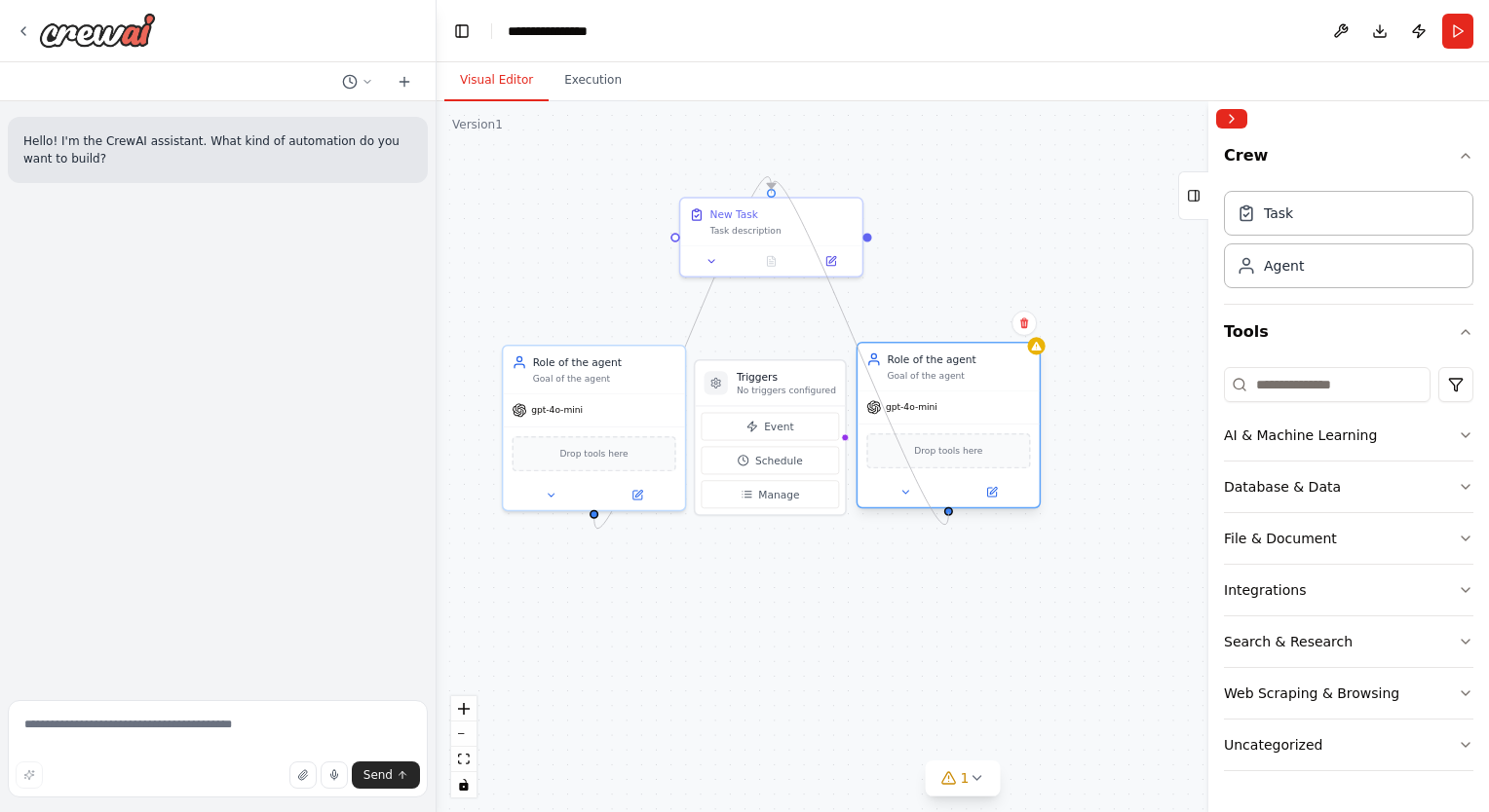
click at [955, 507] on div "Triggers No triggers configured Event Schedule Manage Role of the agent Goal of…" at bounding box center [914, 377] width 797 height 538
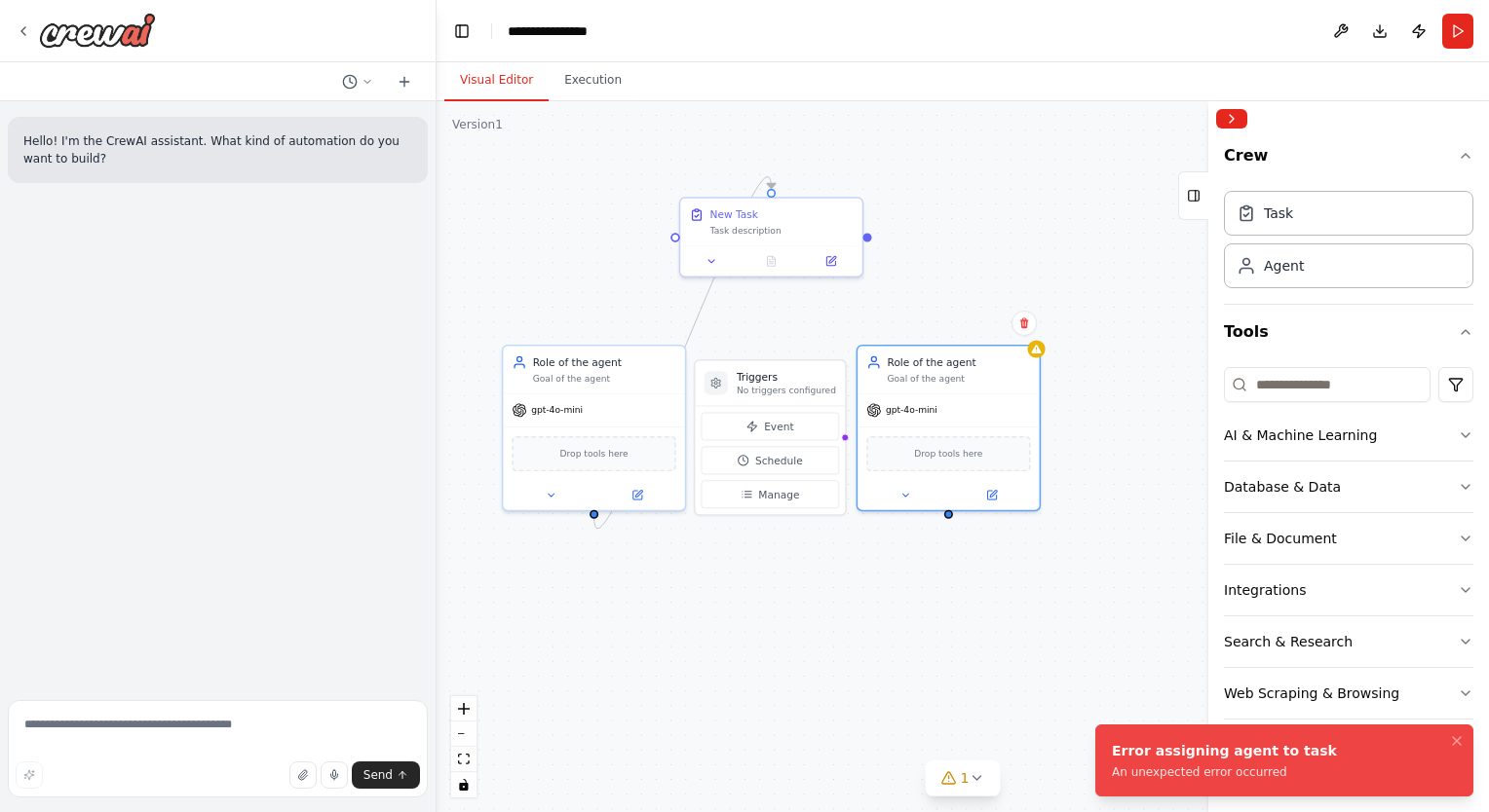
click at [958, 219] on div ".deletable-edge-delete-btn { width: 20px; height: 20px; border: 0px solid #ffff…" at bounding box center [962, 457] width 1052 height 711
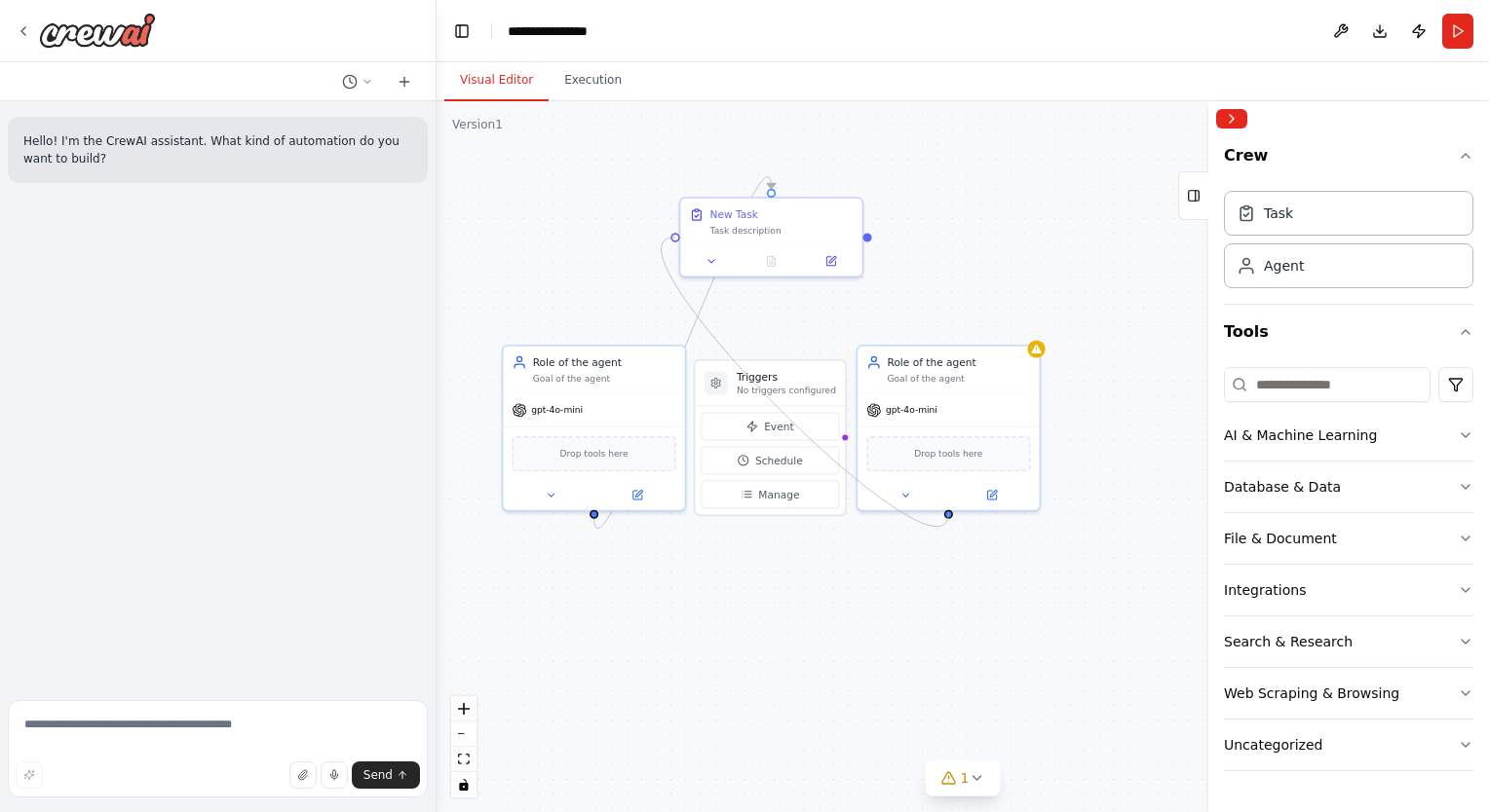
drag, startPoint x: 674, startPoint y: 237, endPoint x: 942, endPoint y: 518, distance: 388.3
click at [942, 518] on div ".deletable-edge-delete-btn { width: 20px; height: 20px; border: 0px solid #ffff…" at bounding box center [962, 457] width 1052 height 711
drag, startPoint x: 593, startPoint y: 514, endPoint x: 948, endPoint y: 508, distance: 355.1
click at [948, 508] on div "Triggers No triggers configured Event Schedule Manage Role of the agent Goal of…" at bounding box center [914, 377] width 797 height 538
click at [536, 492] on button at bounding box center [550, 492] width 84 height 18
